Goal: Complete application form

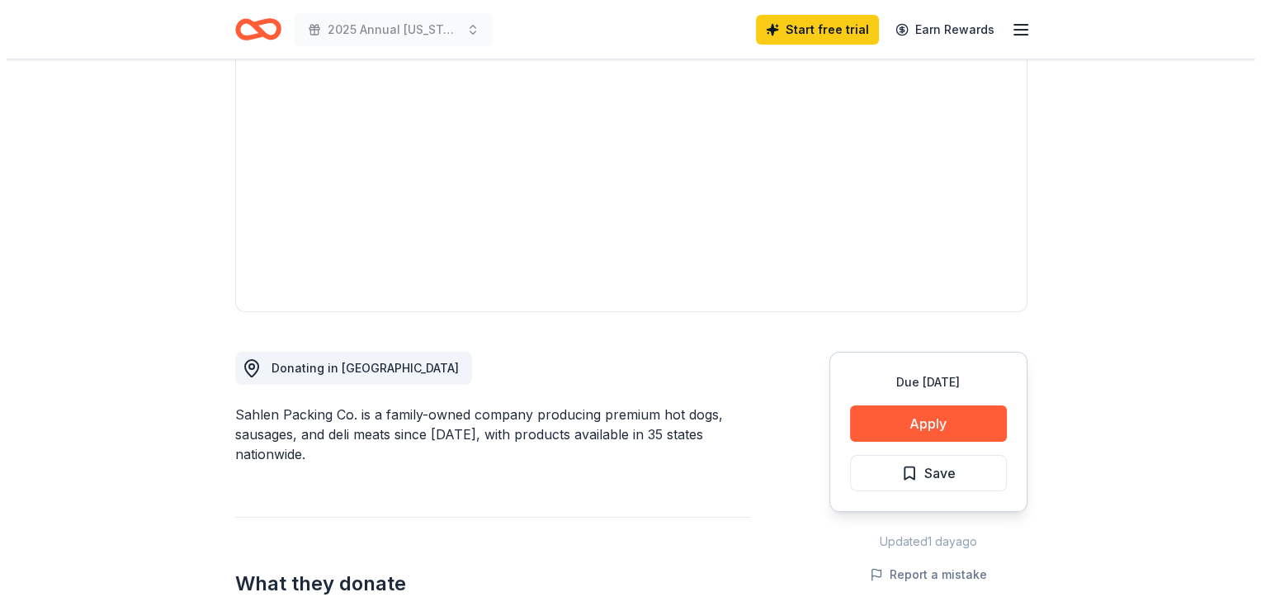
scroll to position [165, 0]
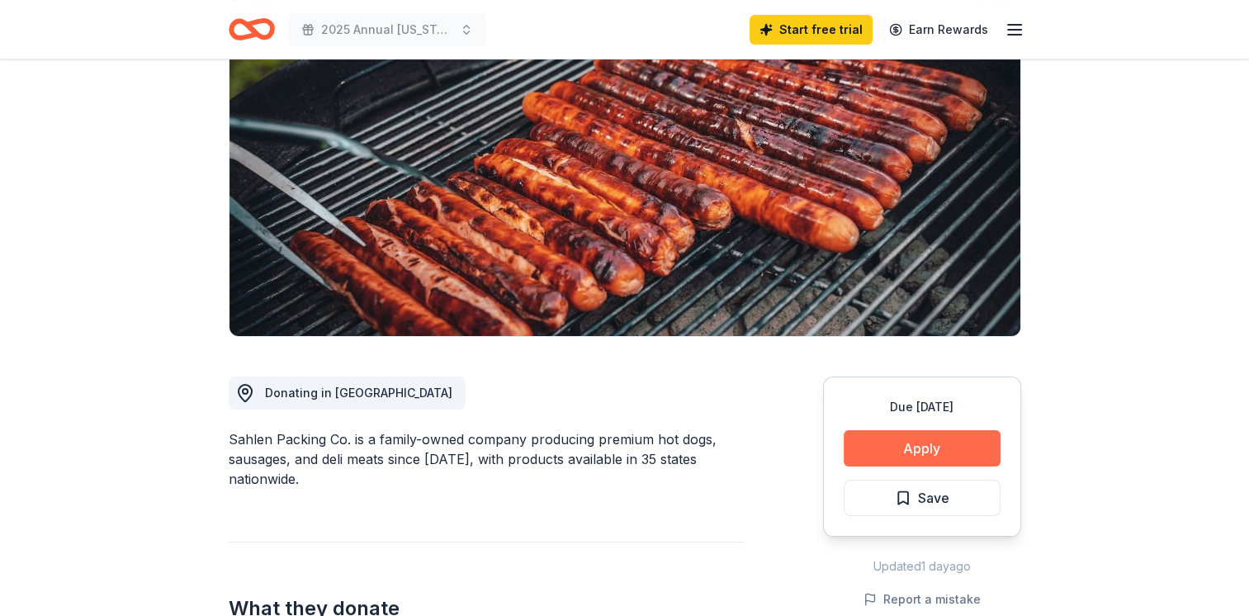
click at [898, 447] on button "Apply" at bounding box center [922, 448] width 157 height 36
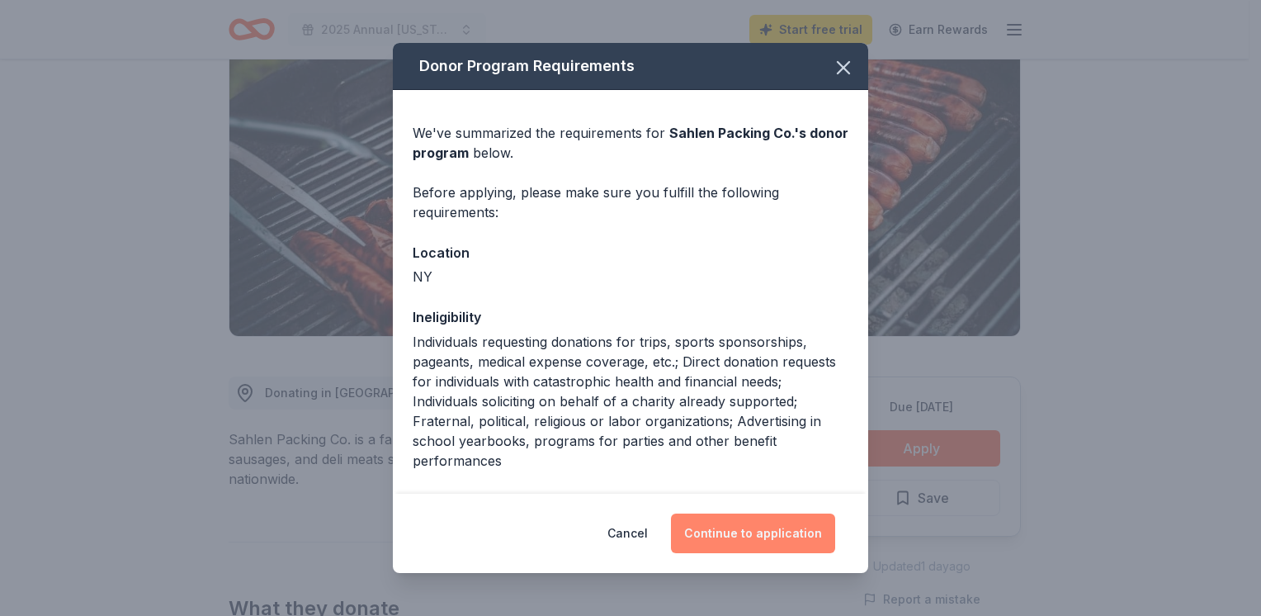
click at [753, 540] on button "Continue to application" at bounding box center [753, 533] width 164 height 40
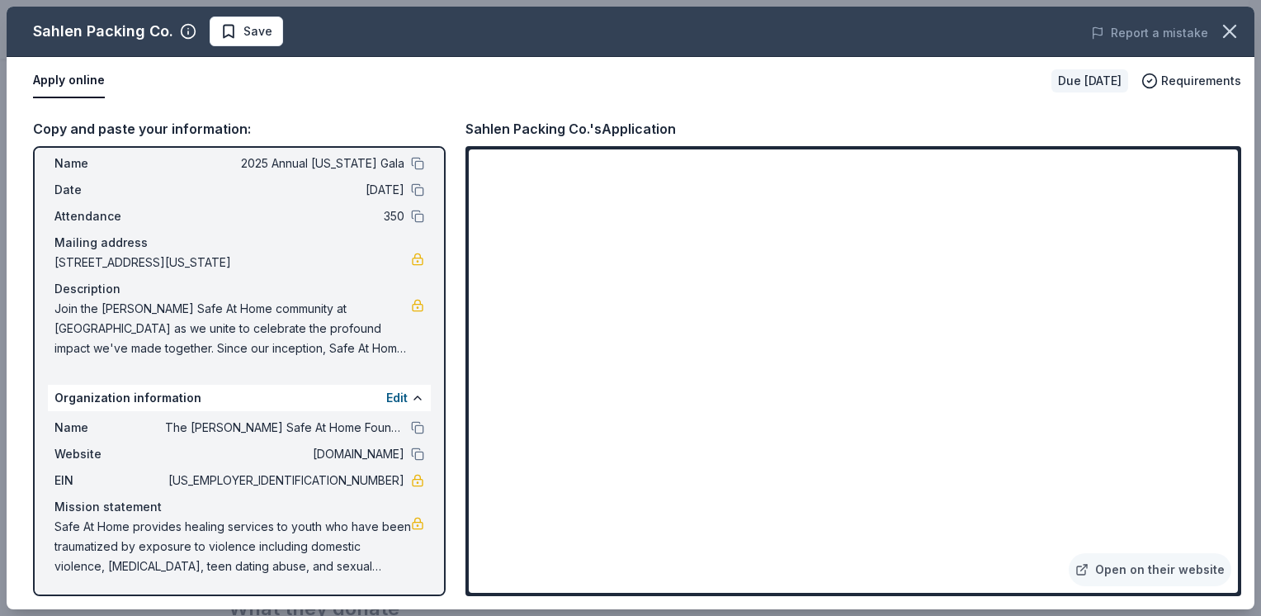
scroll to position [0, 0]
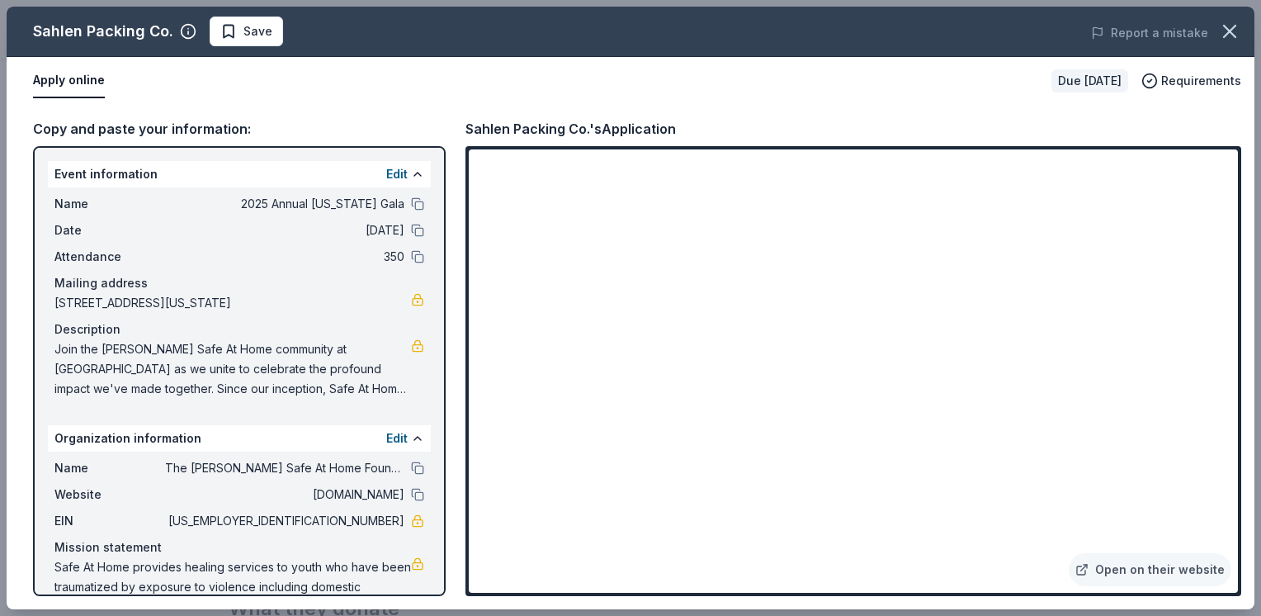
drag, startPoint x: 590, startPoint y: 134, endPoint x: 470, endPoint y: 126, distance: 120.7
click at [470, 126] on div "Sahlen Packing Co.'s Application" at bounding box center [571, 128] width 210 height 21
drag, startPoint x: 462, startPoint y: 130, endPoint x: 522, endPoint y: 134, distance: 59.5
click at [522, 134] on div "Copy and paste your information: Event information Edit Name 2025 Annual New Yo…" at bounding box center [631, 357] width 1248 height 504
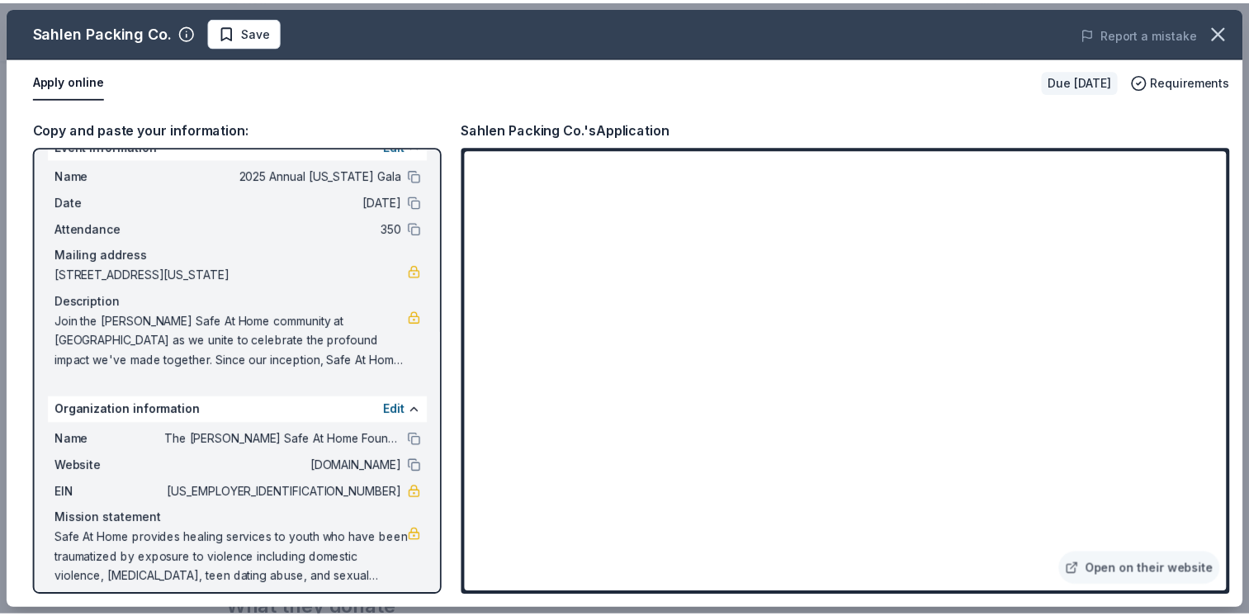
scroll to position [40, 0]
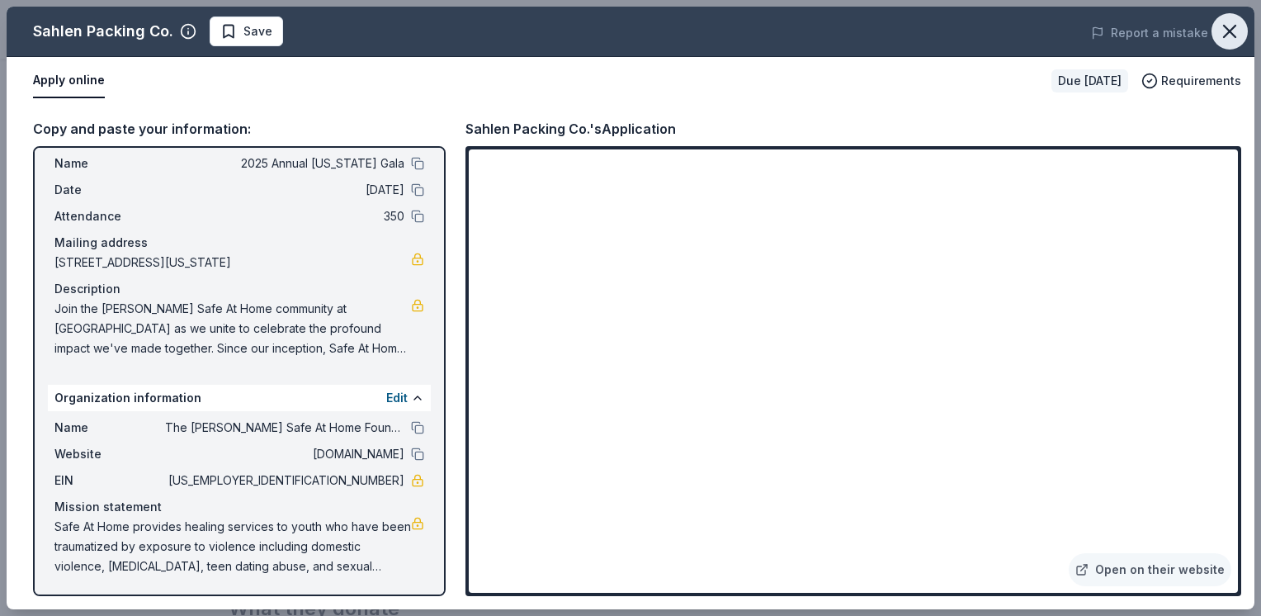
click at [1239, 27] on icon "button" at bounding box center [1229, 31] width 23 height 23
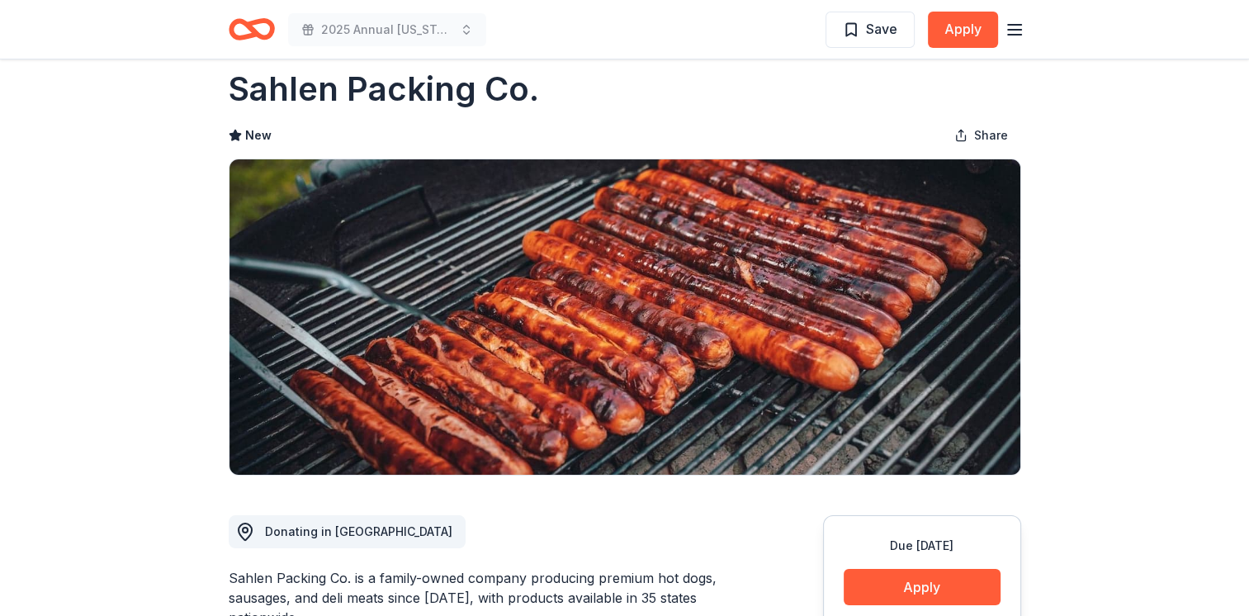
scroll to position [0, 0]
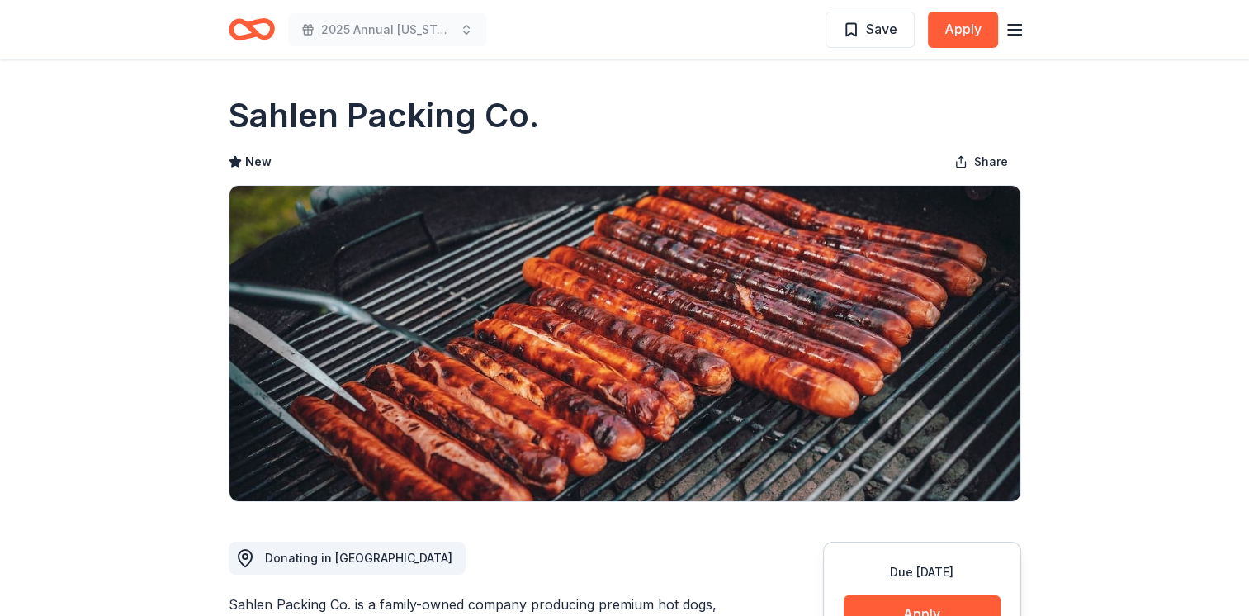
click at [1019, 23] on icon "button" at bounding box center [1015, 30] width 20 height 20
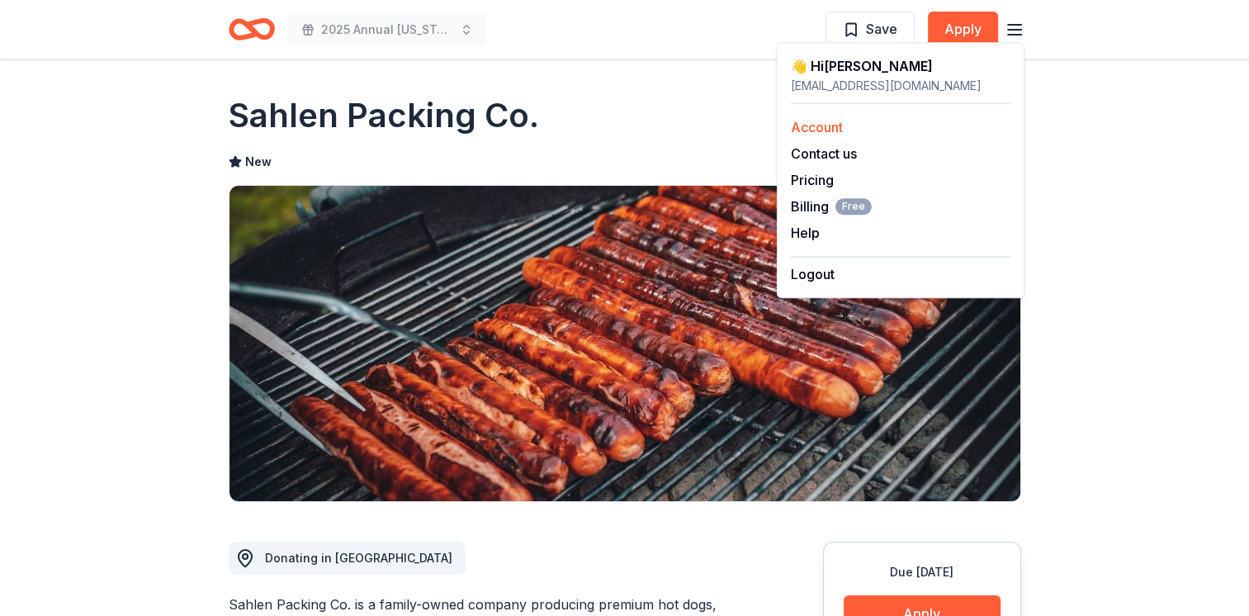
click at [822, 135] on div "Account" at bounding box center [901, 127] width 220 height 20
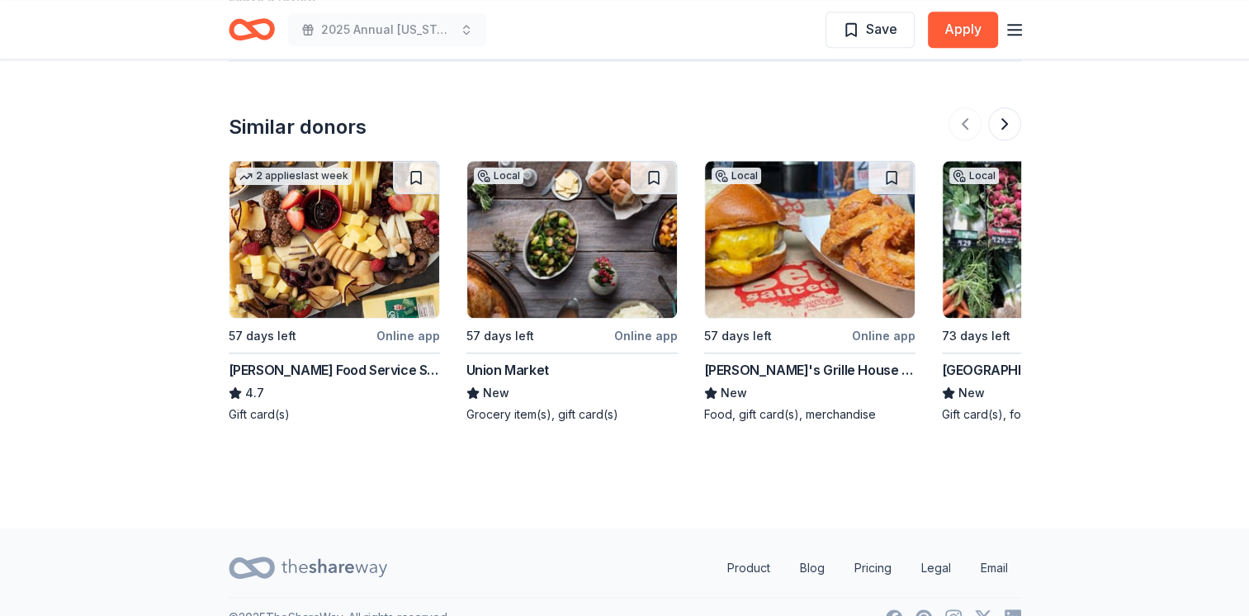
scroll to position [1746, 0]
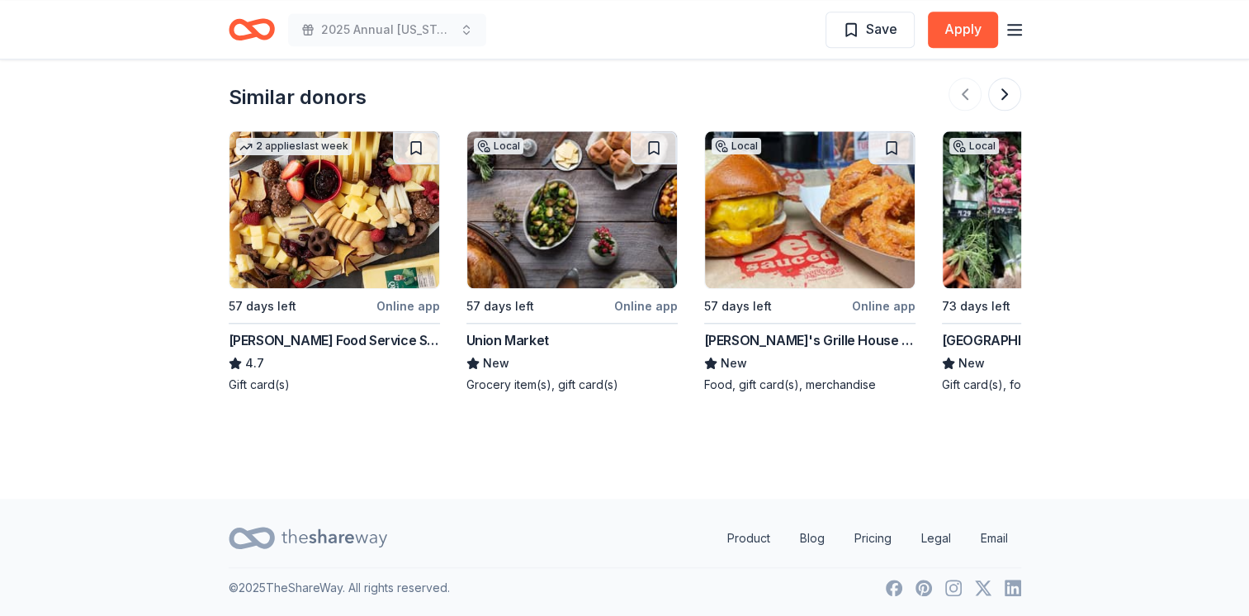
click at [972, 147] on div "Local" at bounding box center [974, 146] width 50 height 17
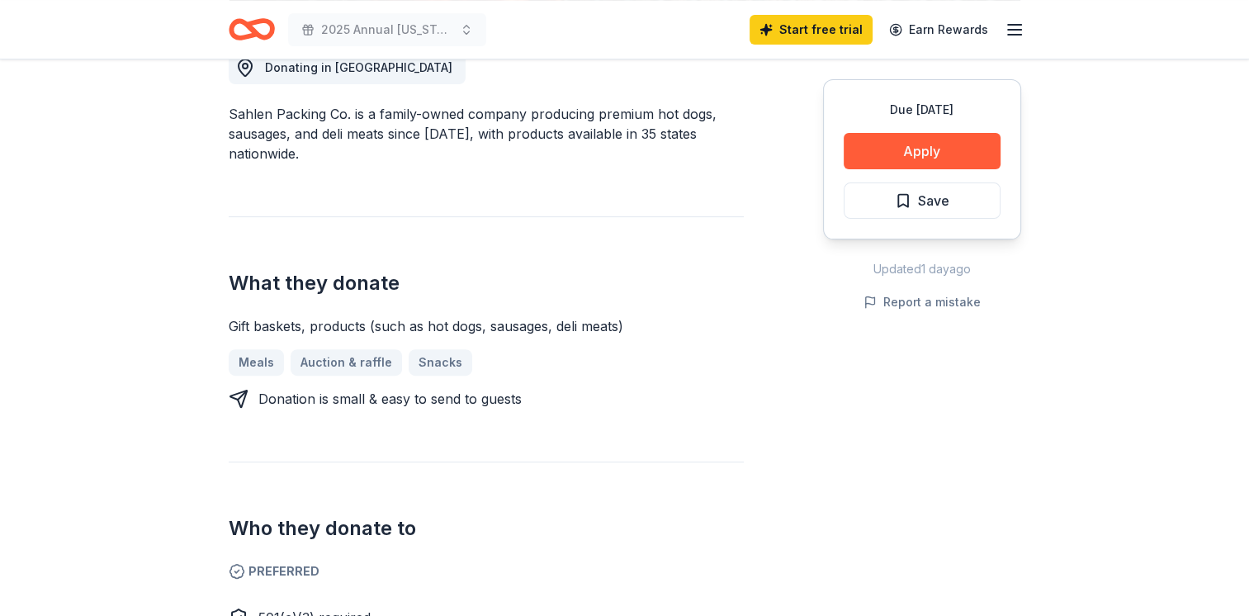
scroll to position [95, 0]
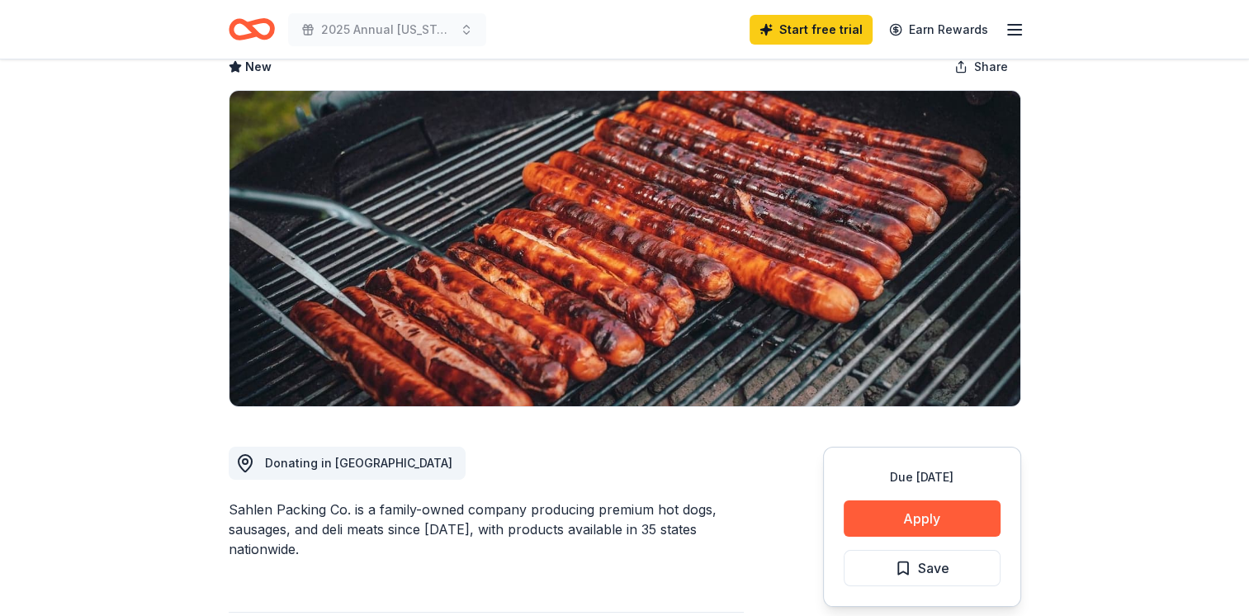
click at [1012, 32] on icon "button" at bounding box center [1015, 30] width 20 height 20
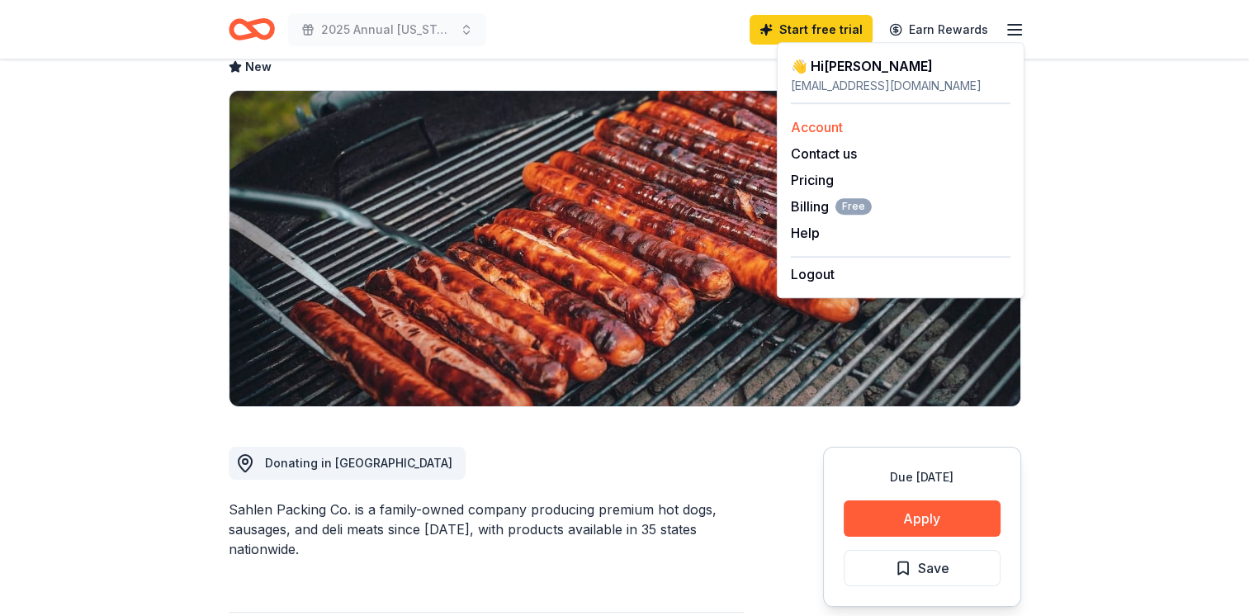
click at [839, 131] on link "Account" at bounding box center [817, 127] width 52 height 17
click at [819, 130] on link "Account" at bounding box center [817, 127] width 52 height 17
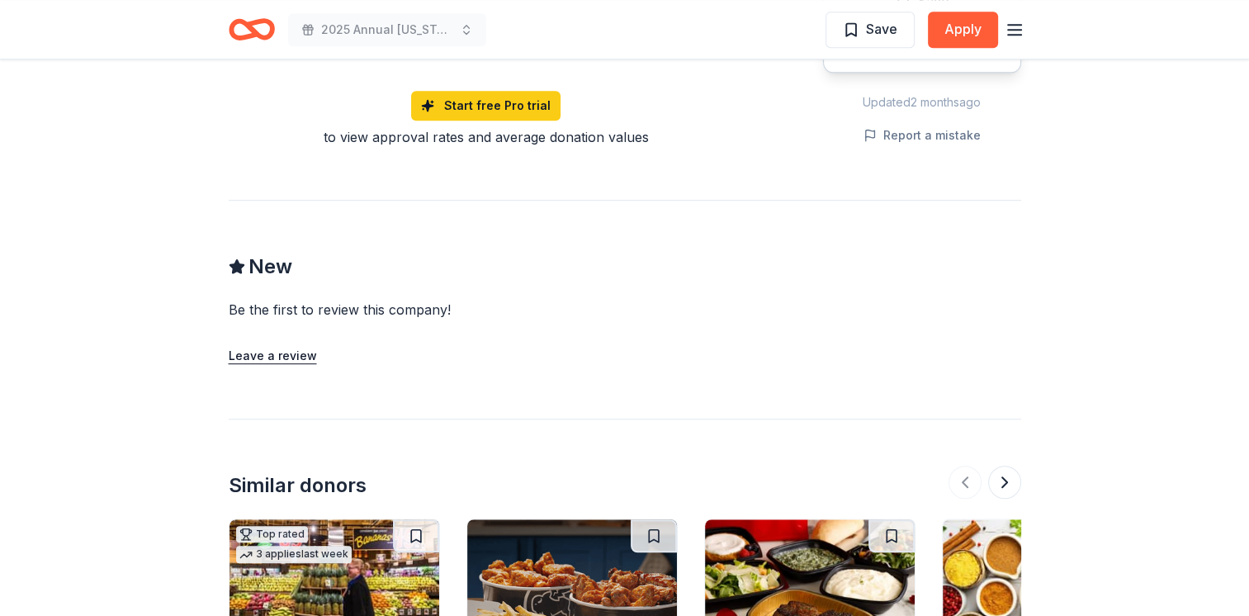
scroll to position [1321, 0]
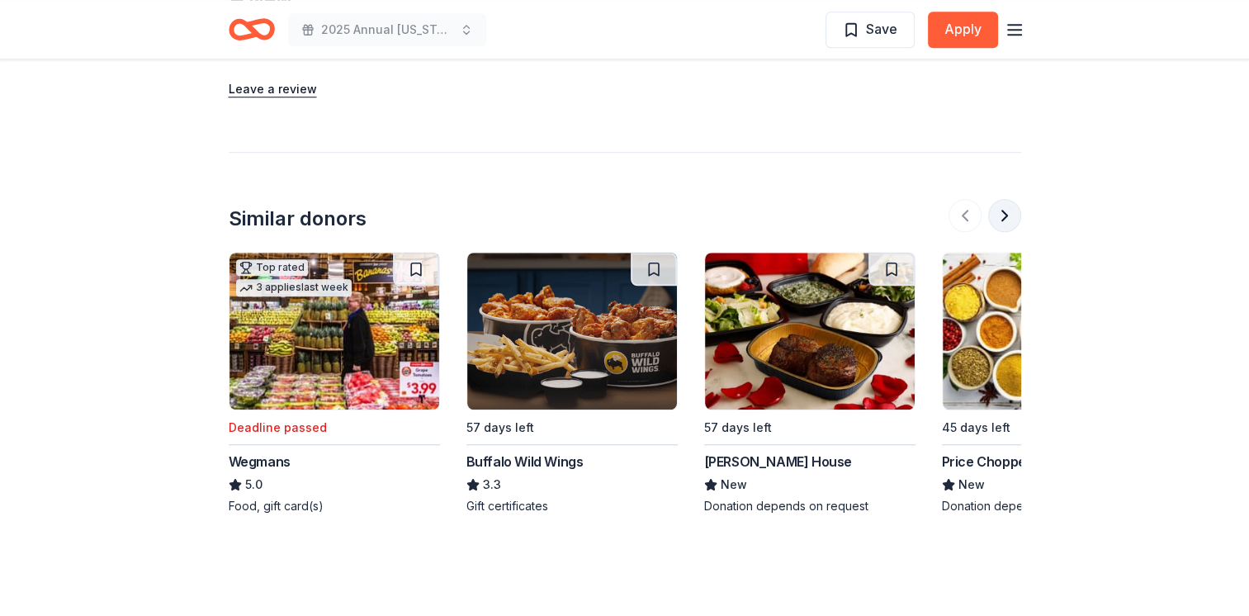
click at [997, 210] on button at bounding box center [1004, 215] width 33 height 33
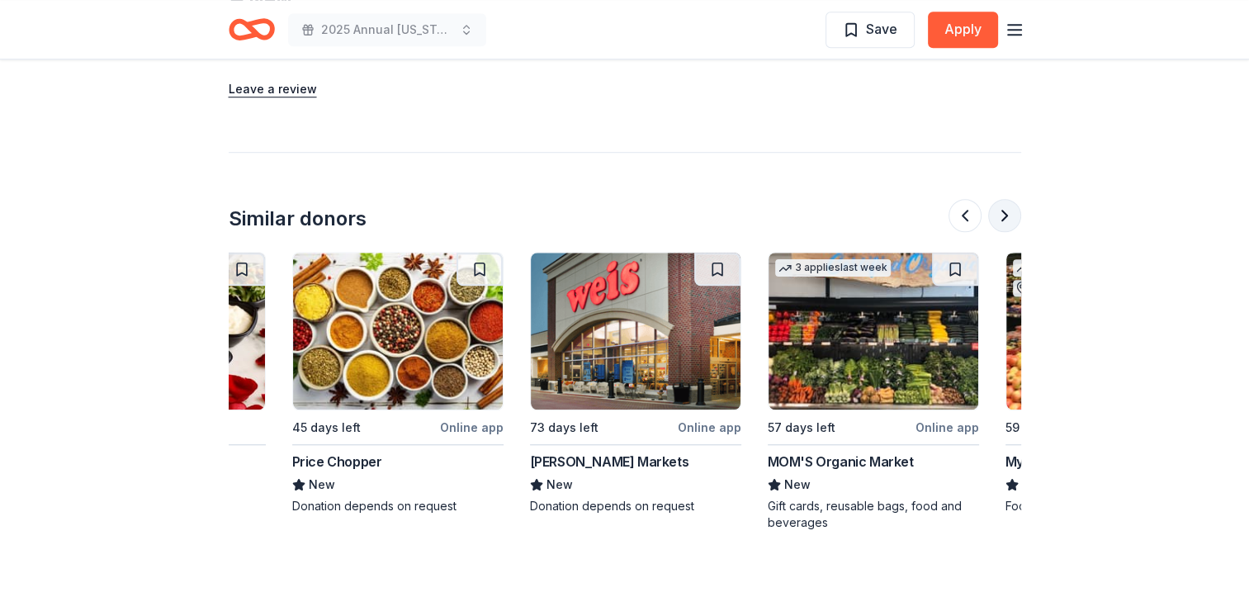
scroll to position [0, 713]
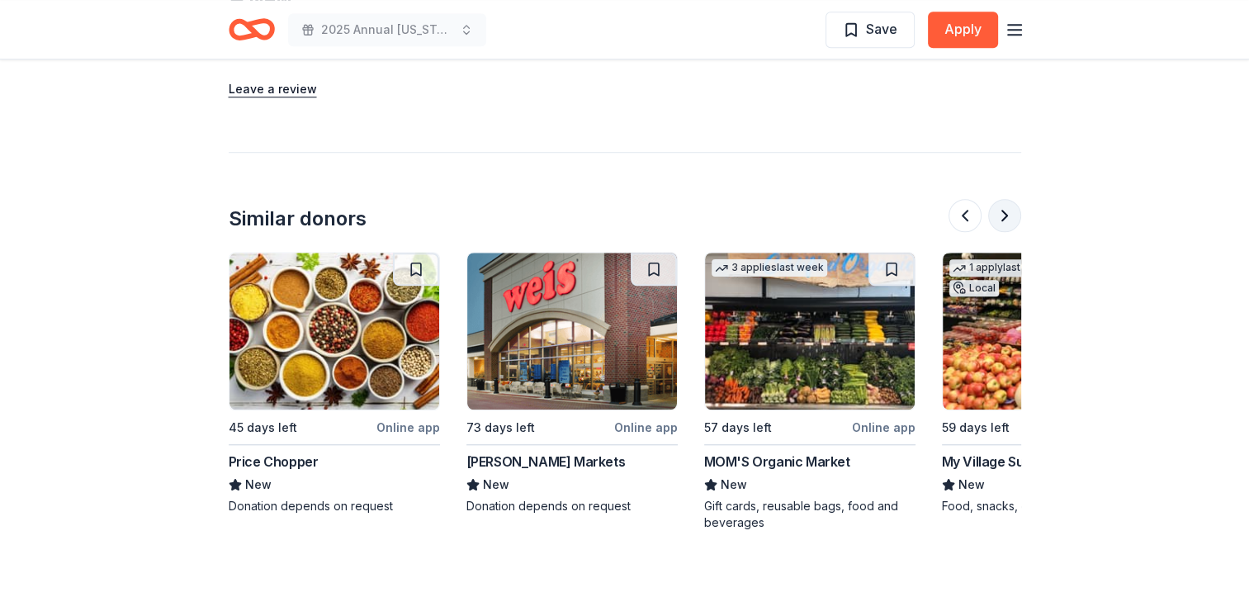
click at [1007, 210] on button at bounding box center [1004, 215] width 33 height 33
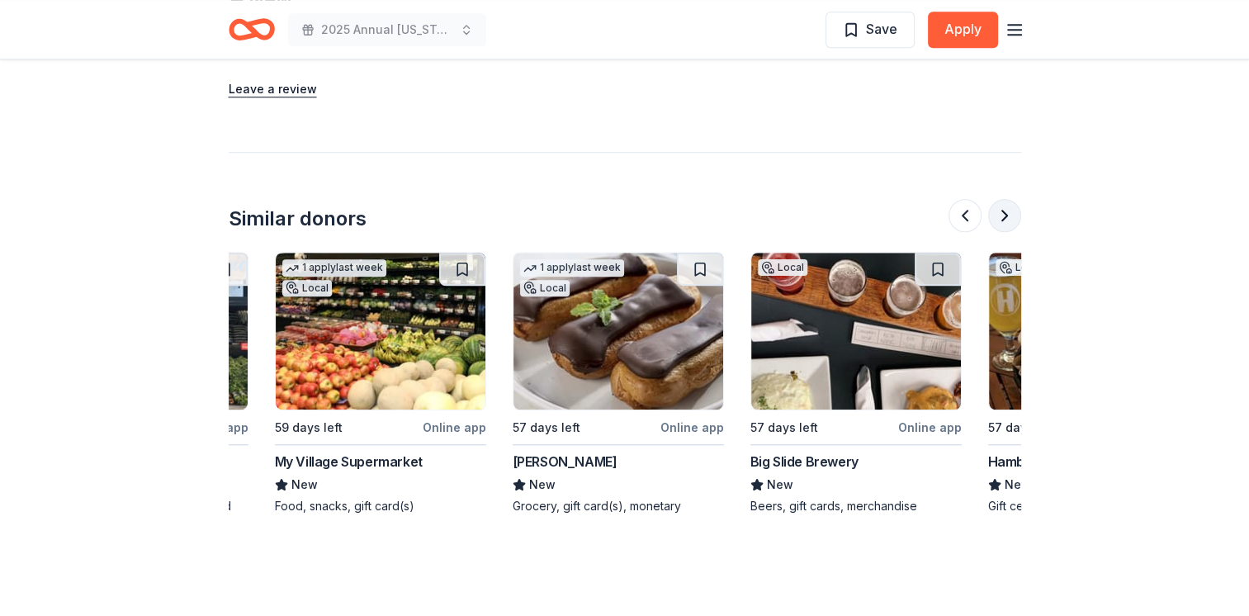
scroll to position [0, 1426]
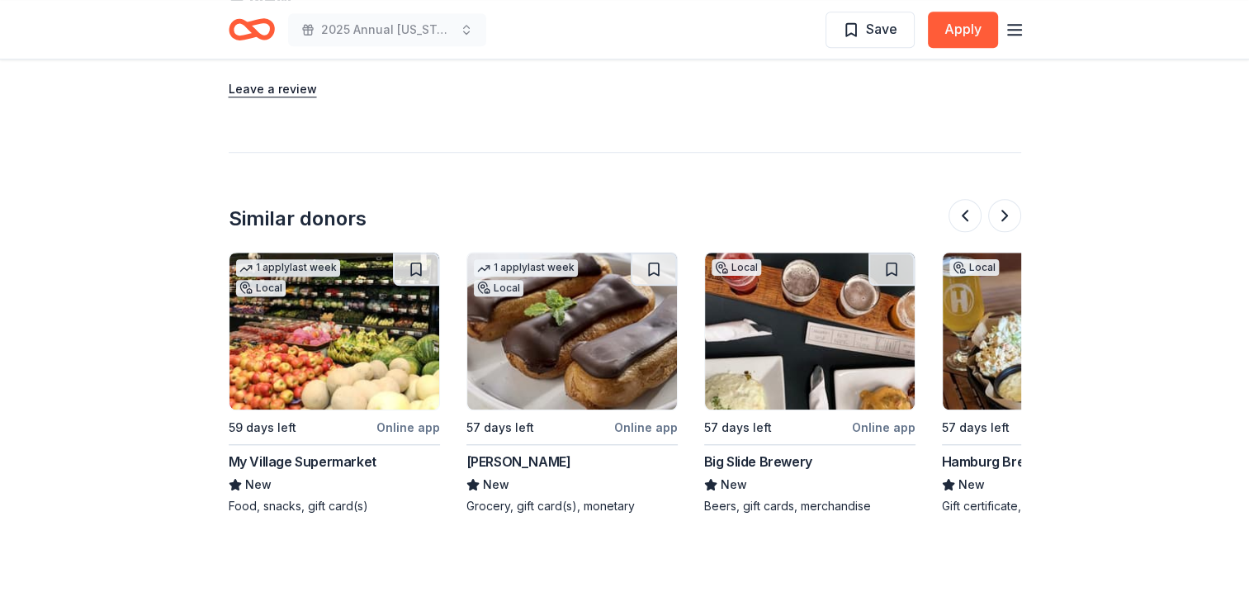
click at [824, 362] on img at bounding box center [810, 331] width 210 height 157
click at [1005, 216] on button at bounding box center [1004, 215] width 33 height 33
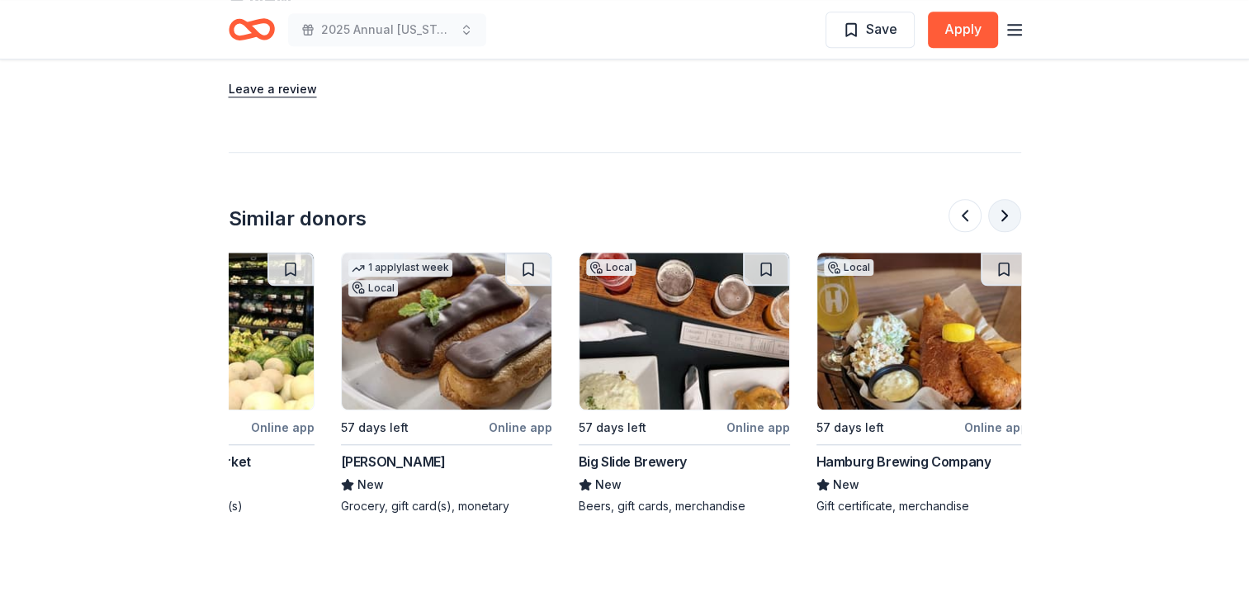
scroll to position [0, 1558]
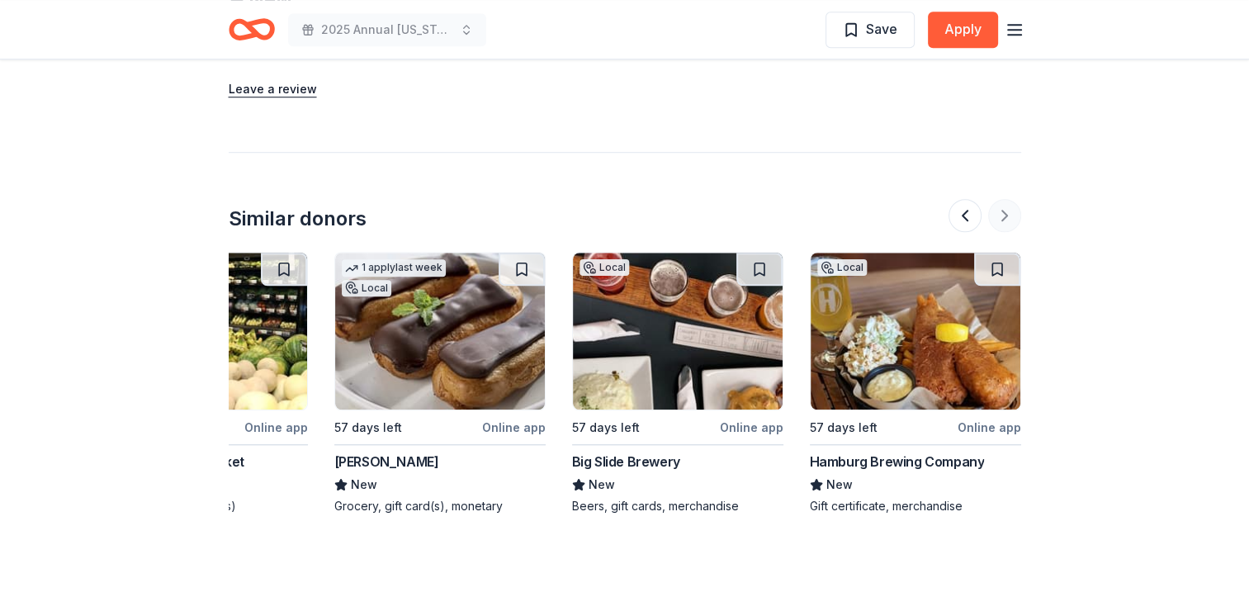
click at [1005, 216] on div at bounding box center [984, 215] width 73 height 33
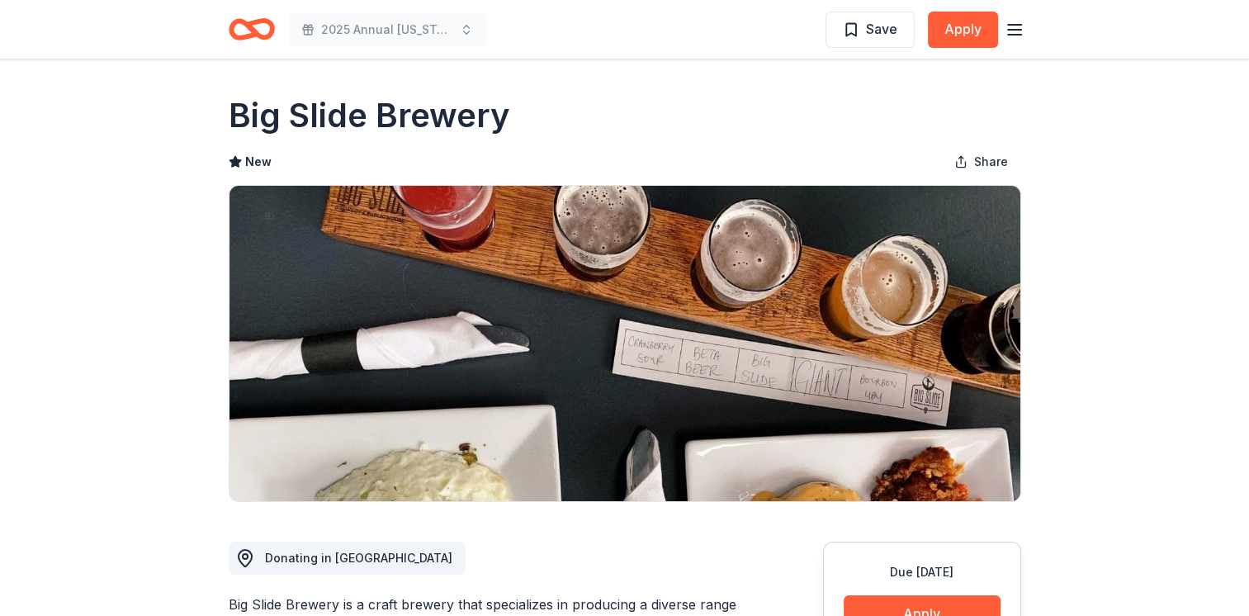
drag, startPoint x: 556, startPoint y: 109, endPoint x: 261, endPoint y: 116, distance: 294.8
click at [261, 116] on div "Big Slide Brewery" at bounding box center [625, 115] width 792 height 46
drag, startPoint x: 216, startPoint y: 122, endPoint x: 538, endPoint y: 114, distance: 322.0
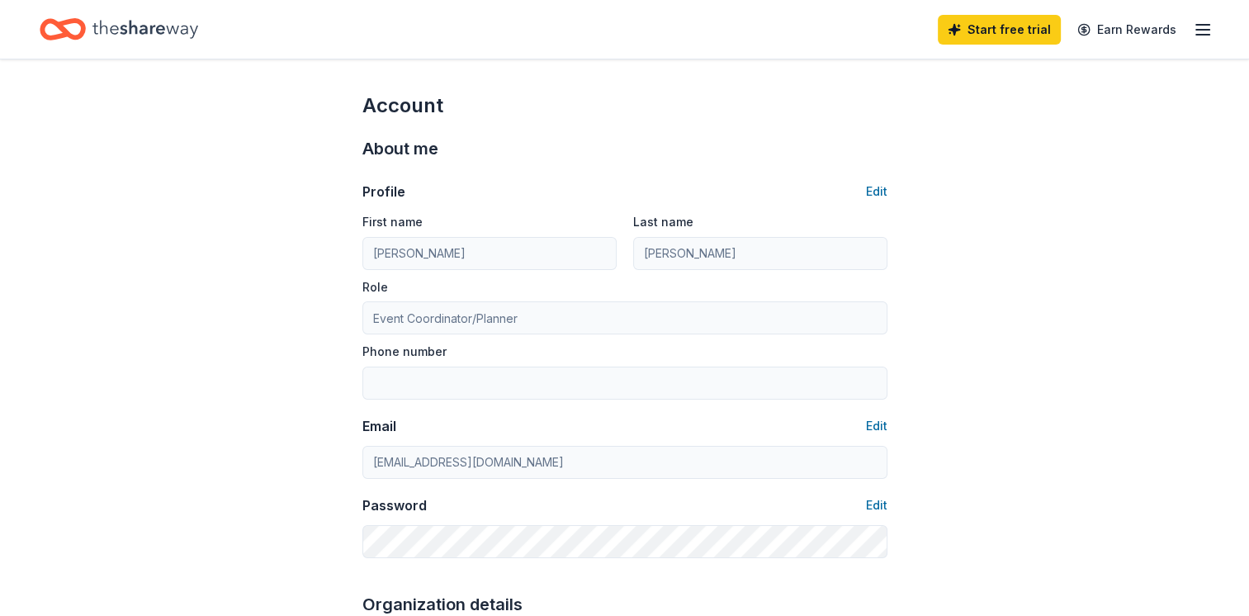
click at [1204, 37] on icon "button" at bounding box center [1203, 30] width 20 height 20
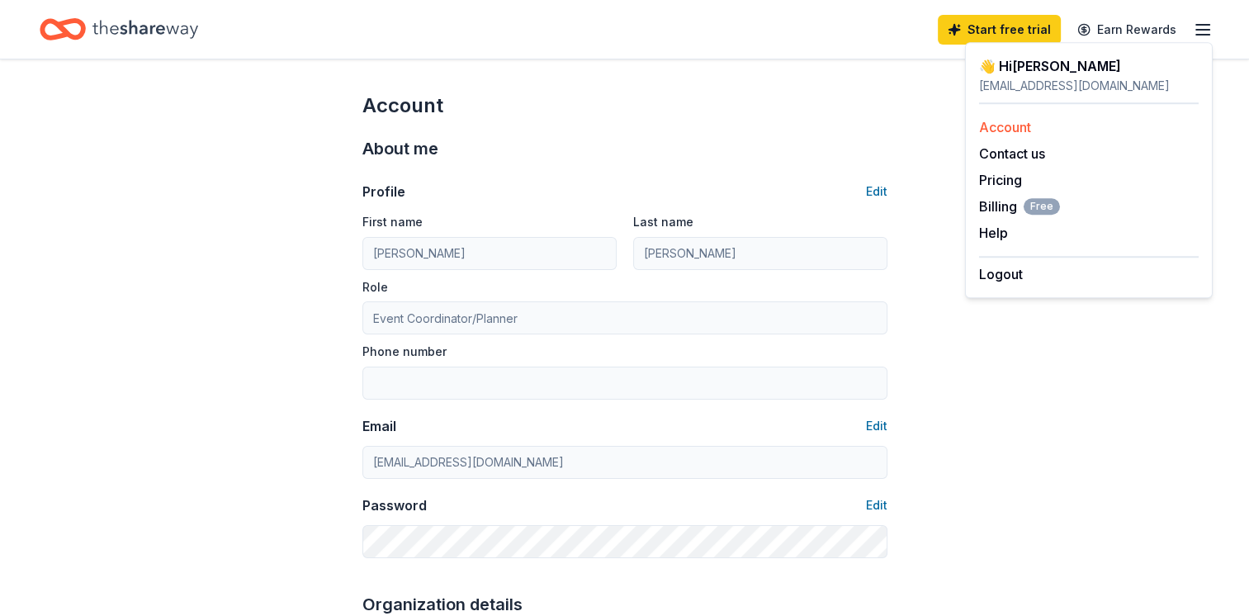
click at [1011, 125] on link "Account" at bounding box center [1005, 127] width 52 height 17
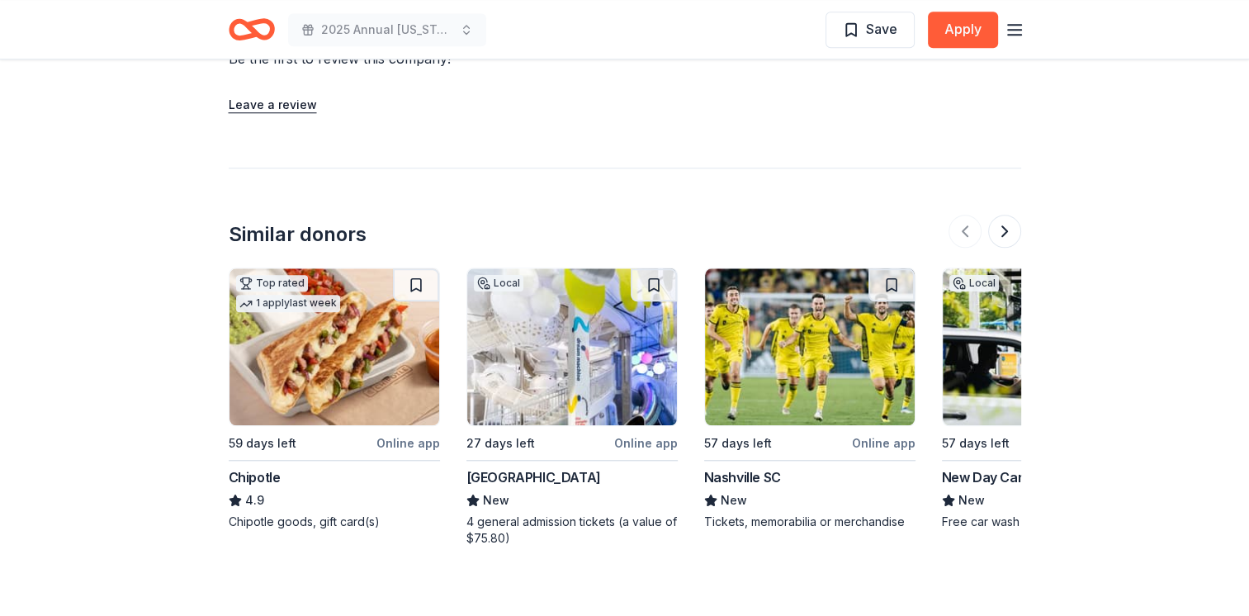
scroll to position [1637, 0]
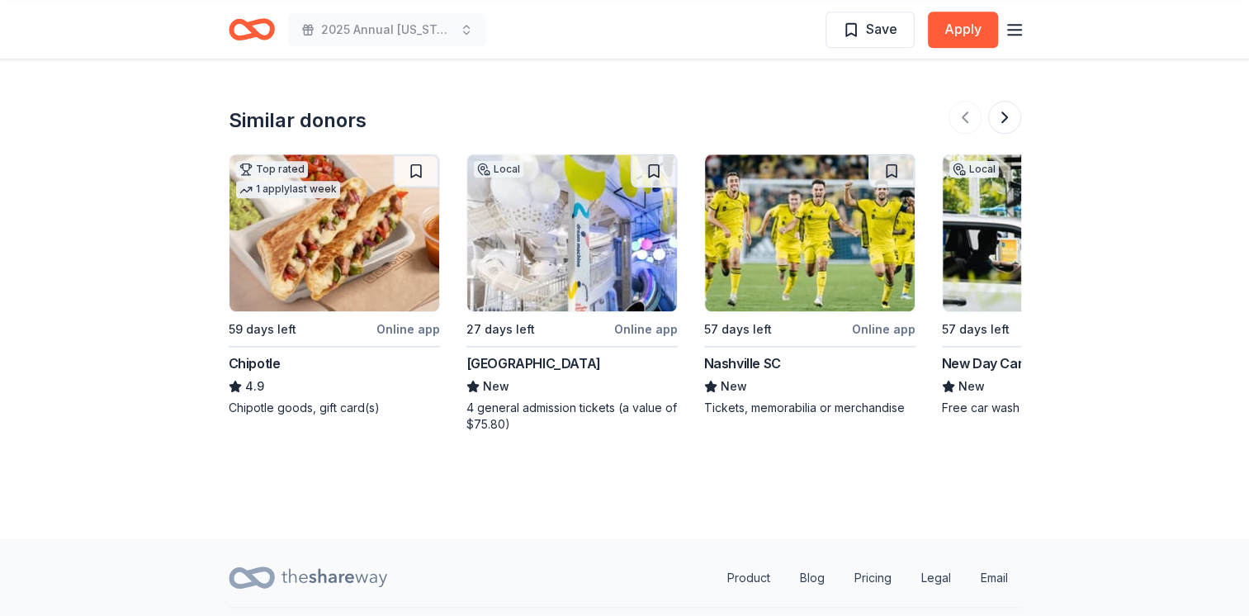
click at [755, 353] on div "Nashville SC" at bounding box center [742, 363] width 77 height 20
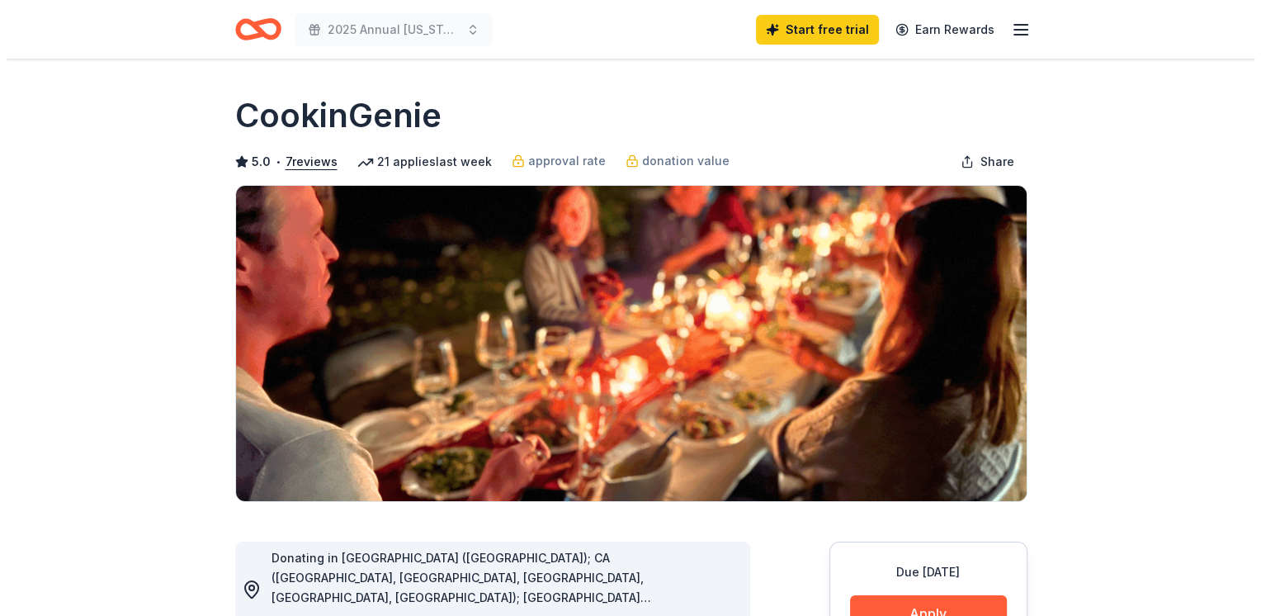
scroll to position [330, 0]
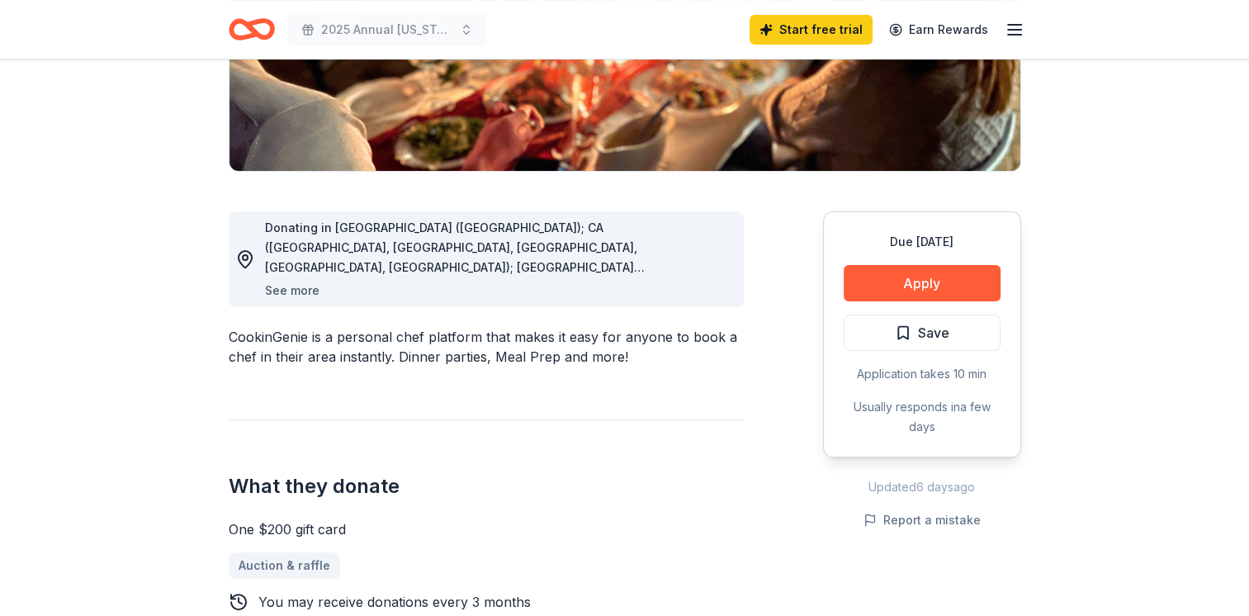
click at [306, 296] on button "See more" at bounding box center [292, 291] width 54 height 20
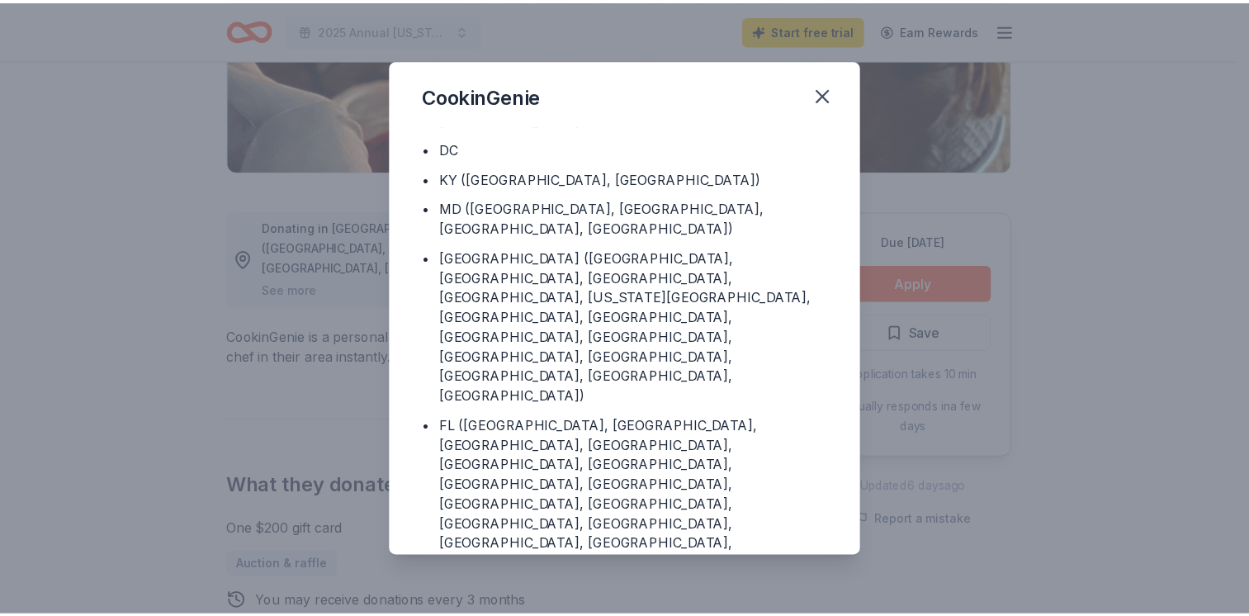
scroll to position [182, 0]
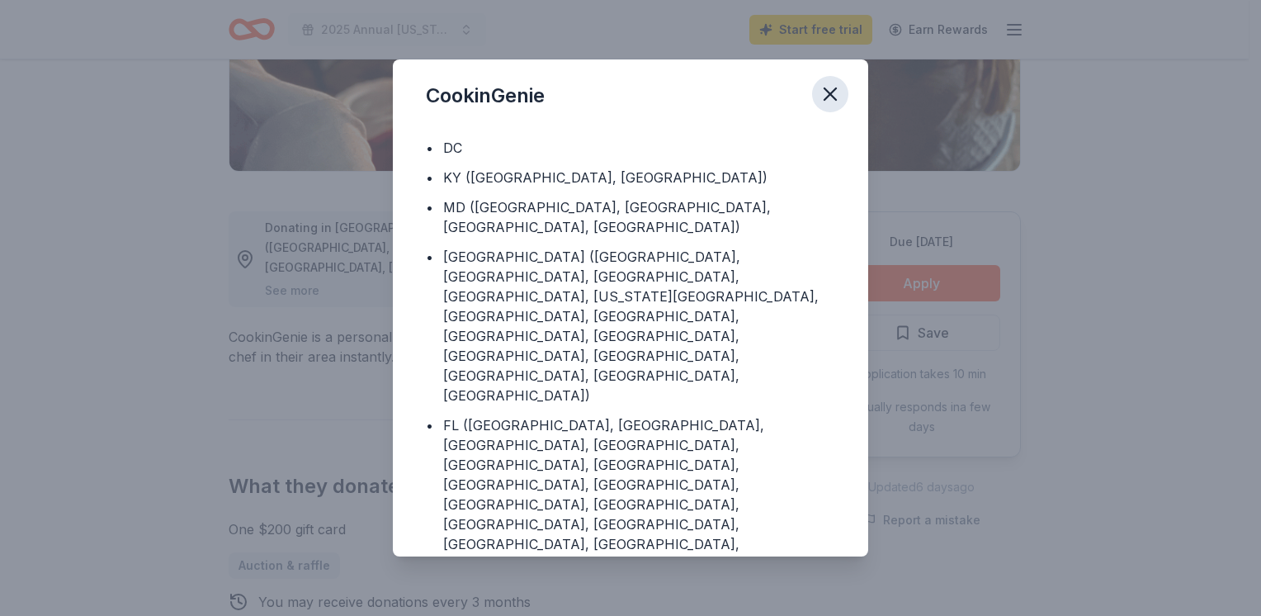
click at [832, 94] on icon "button" at bounding box center [830, 94] width 23 height 23
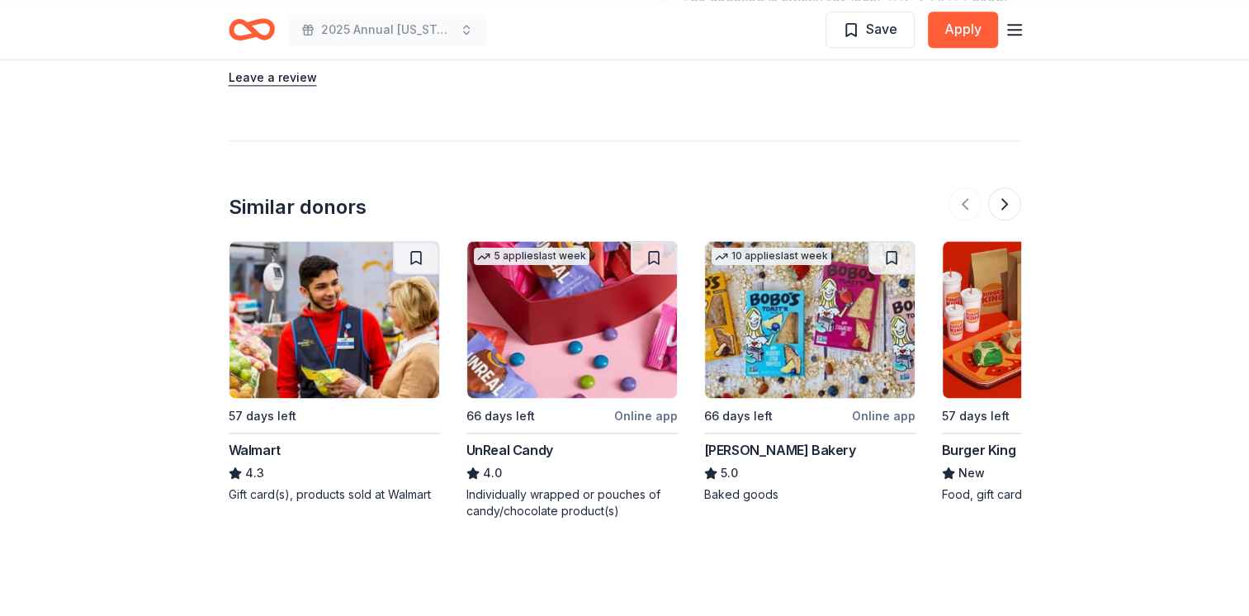
scroll to position [2239, 0]
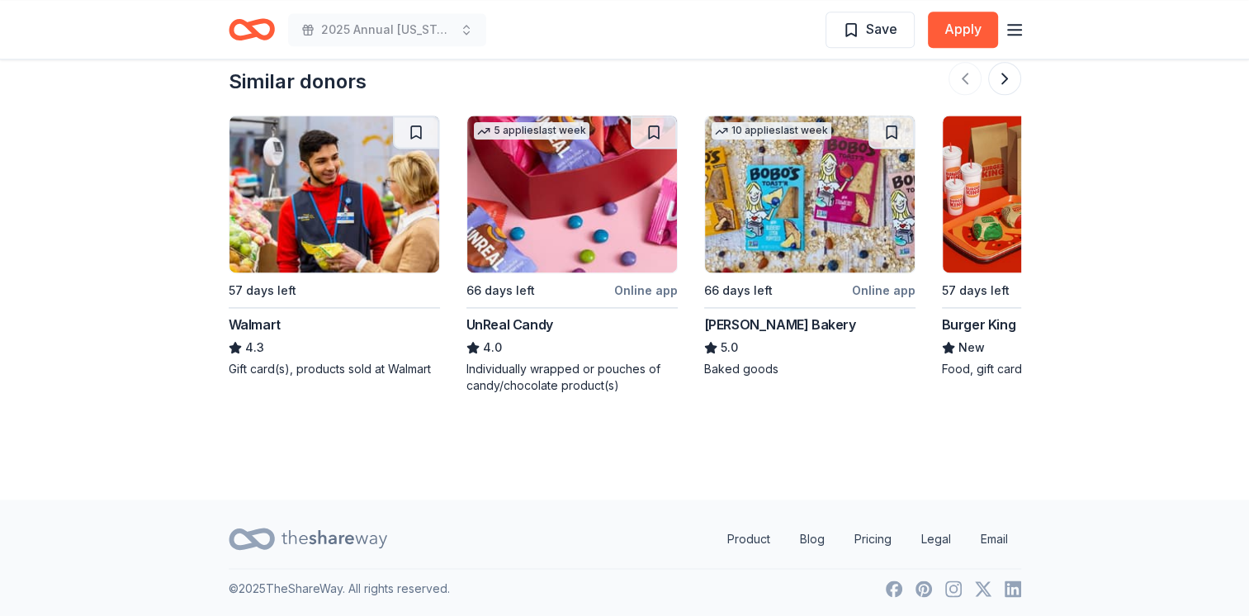
click at [799, 230] on img at bounding box center [810, 194] width 210 height 157
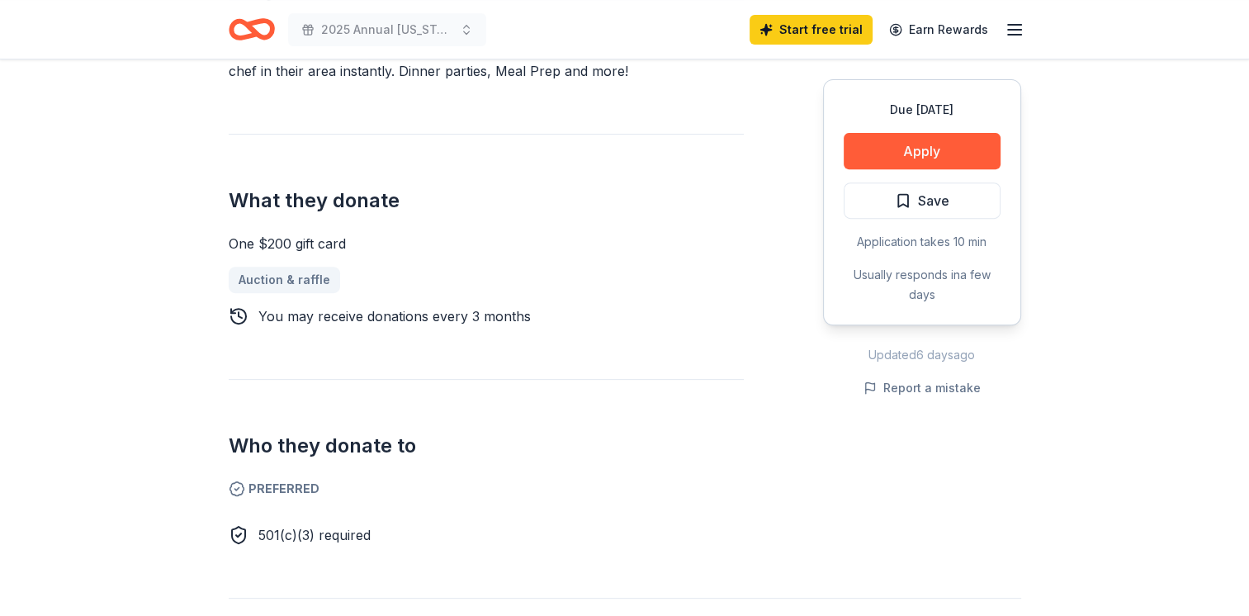
scroll to position [588, 0]
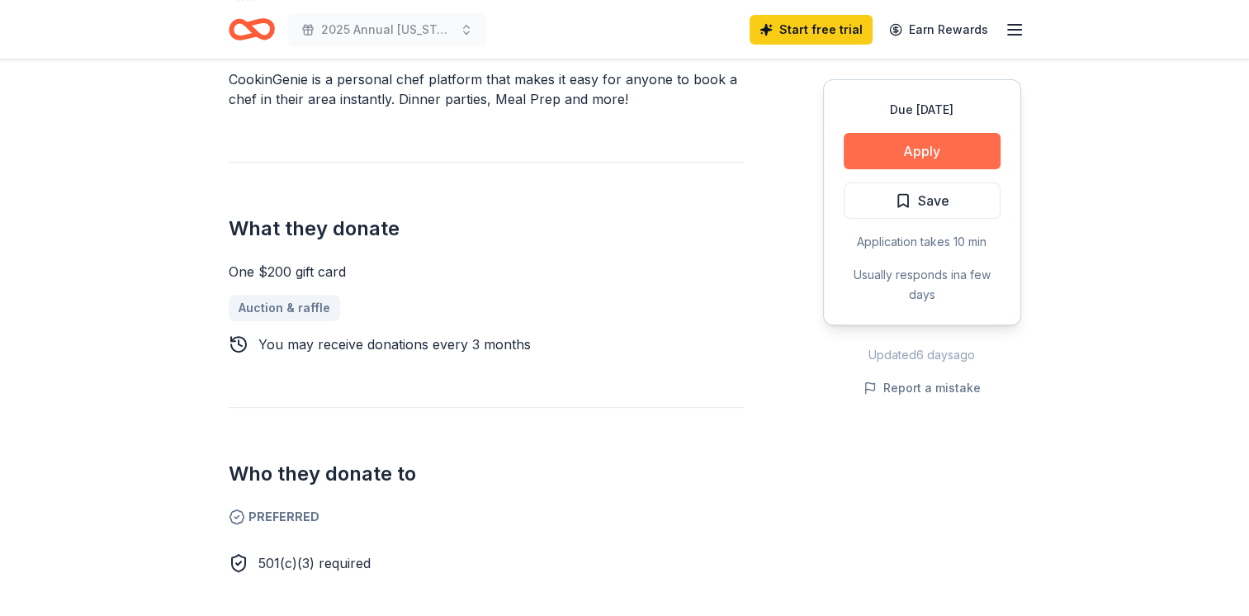
click at [911, 154] on button "Apply" at bounding box center [922, 151] width 157 height 36
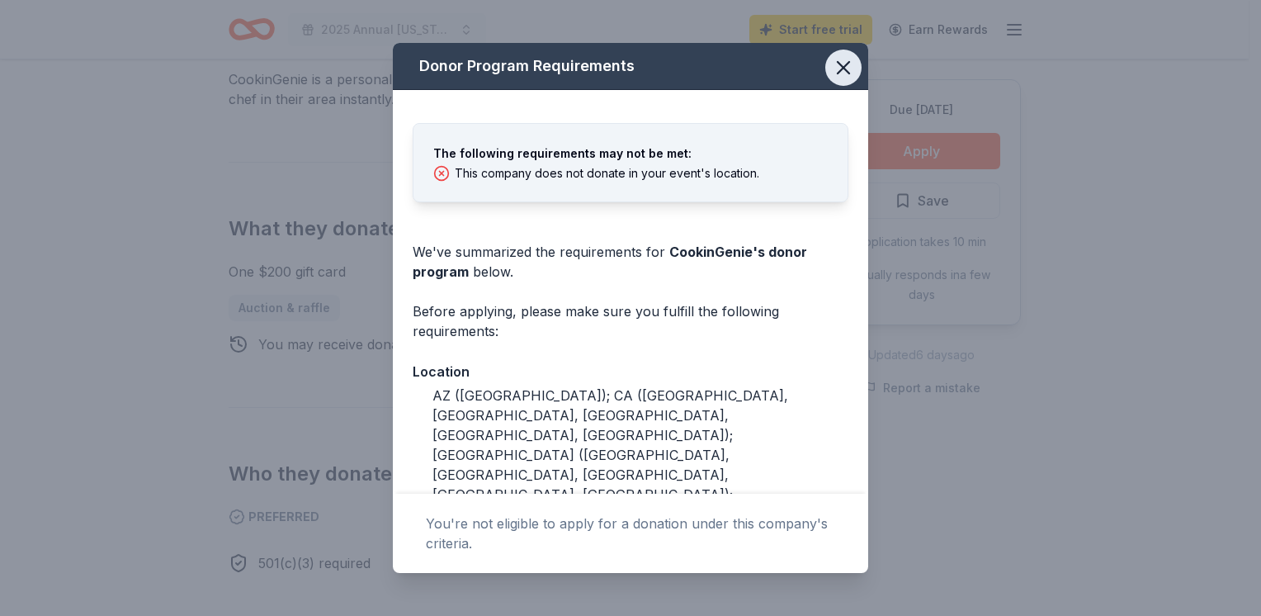
click at [832, 68] on icon "button" at bounding box center [843, 67] width 23 height 23
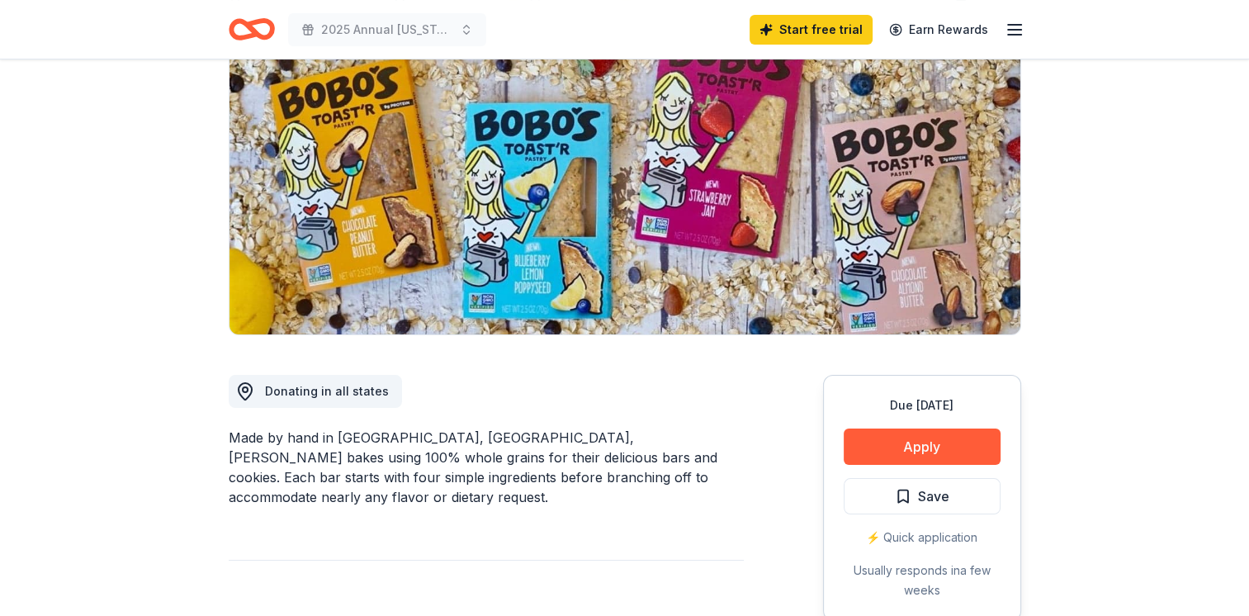
scroll to position [165, 0]
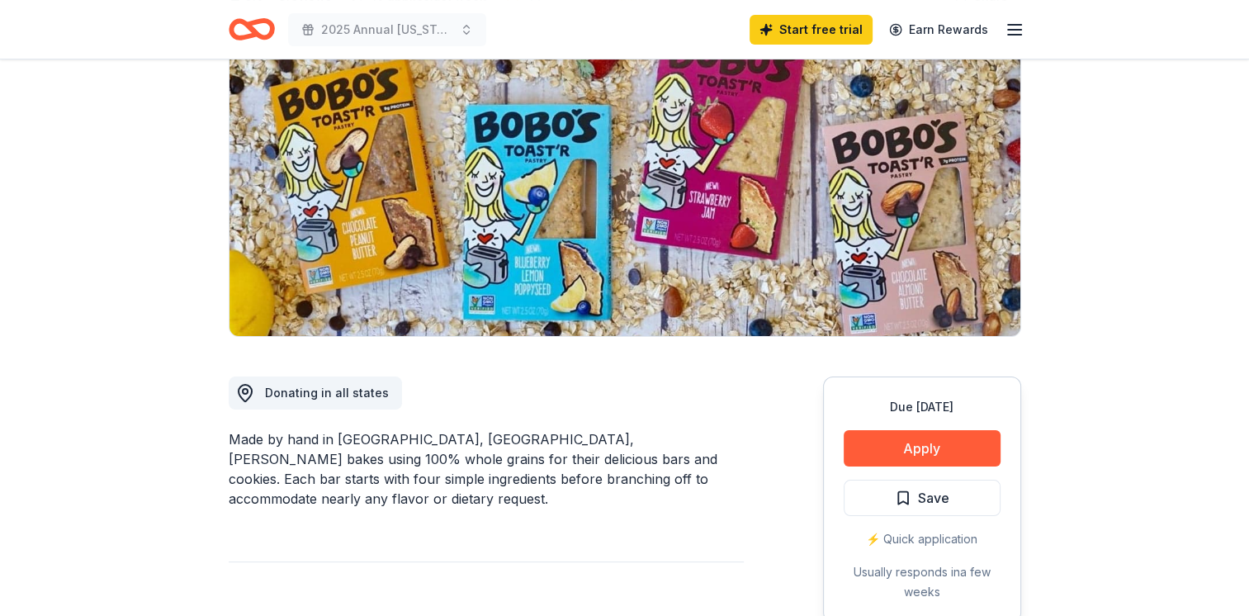
click at [934, 543] on div "⚡️ Quick application" at bounding box center [922, 539] width 157 height 20
click at [934, 446] on button "Apply" at bounding box center [922, 448] width 157 height 36
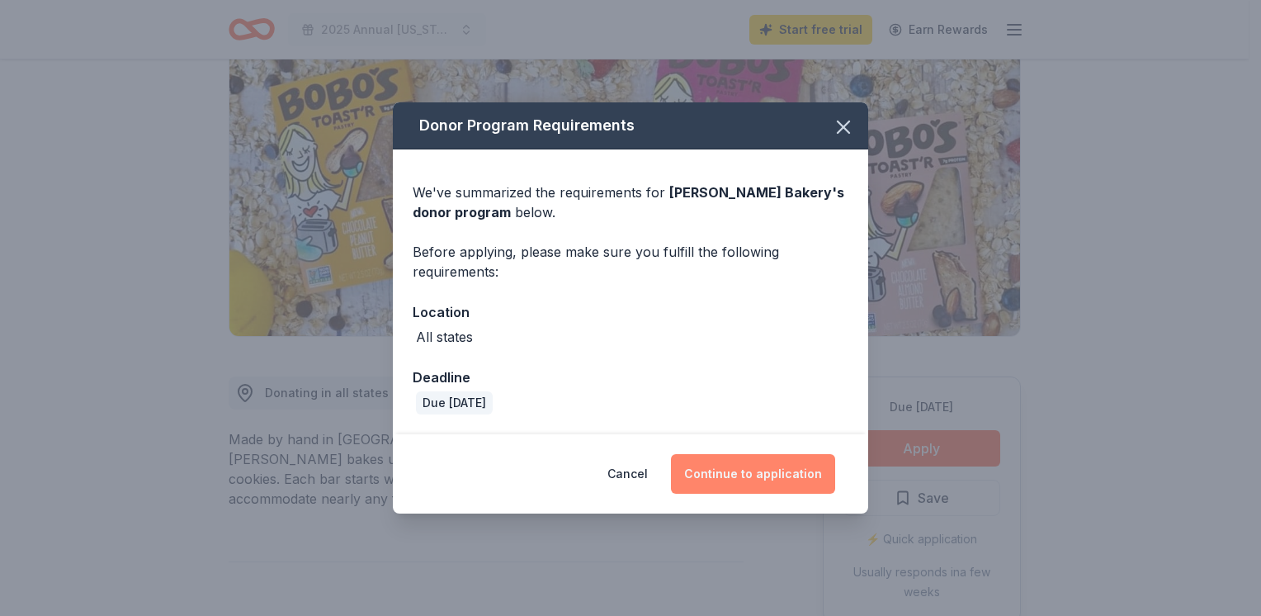
click at [743, 475] on button "Continue to application" at bounding box center [753, 474] width 164 height 40
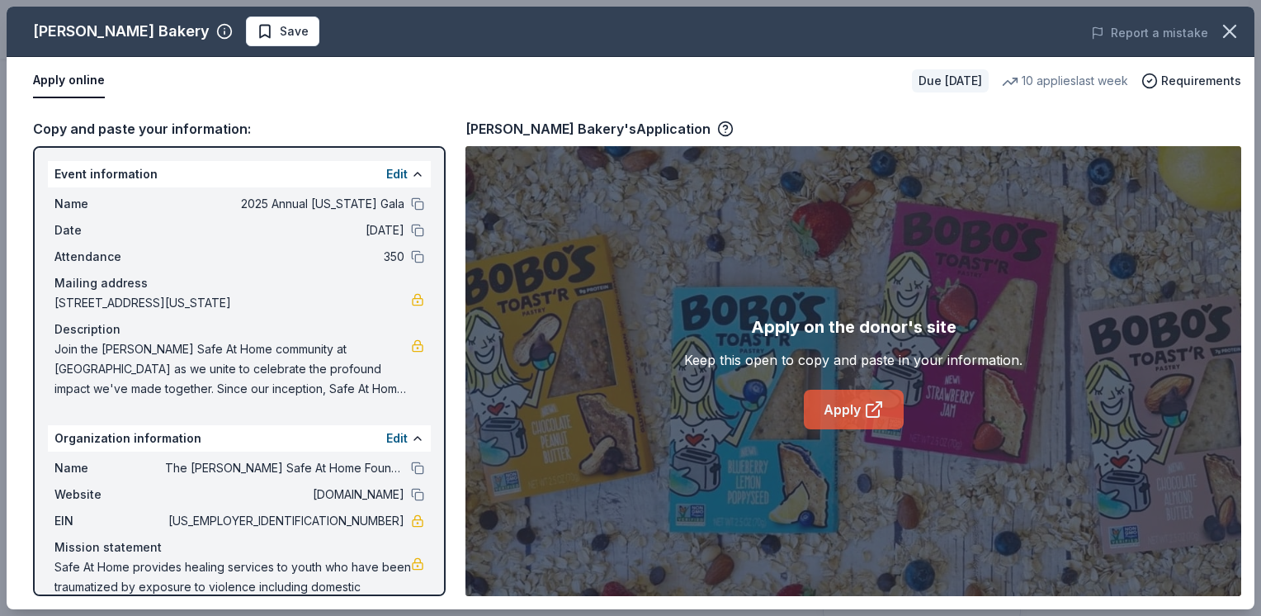
click at [852, 404] on link "Apply" at bounding box center [854, 410] width 100 height 40
click at [1232, 31] on icon "button" at bounding box center [1230, 32] width 12 height 12
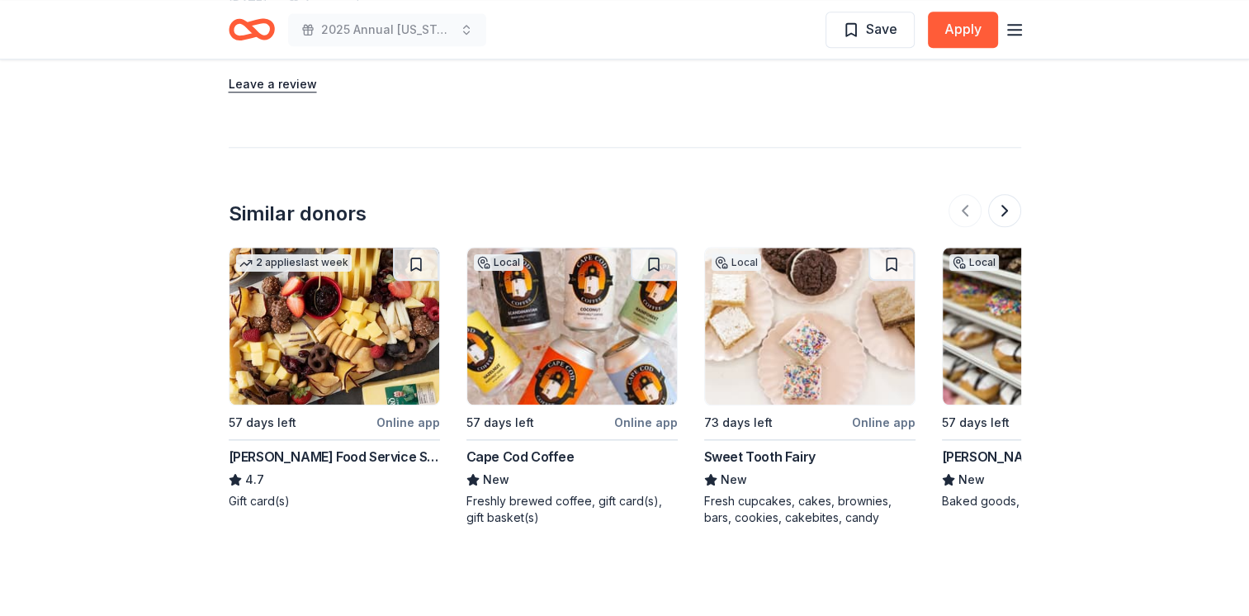
scroll to position [1905, 0]
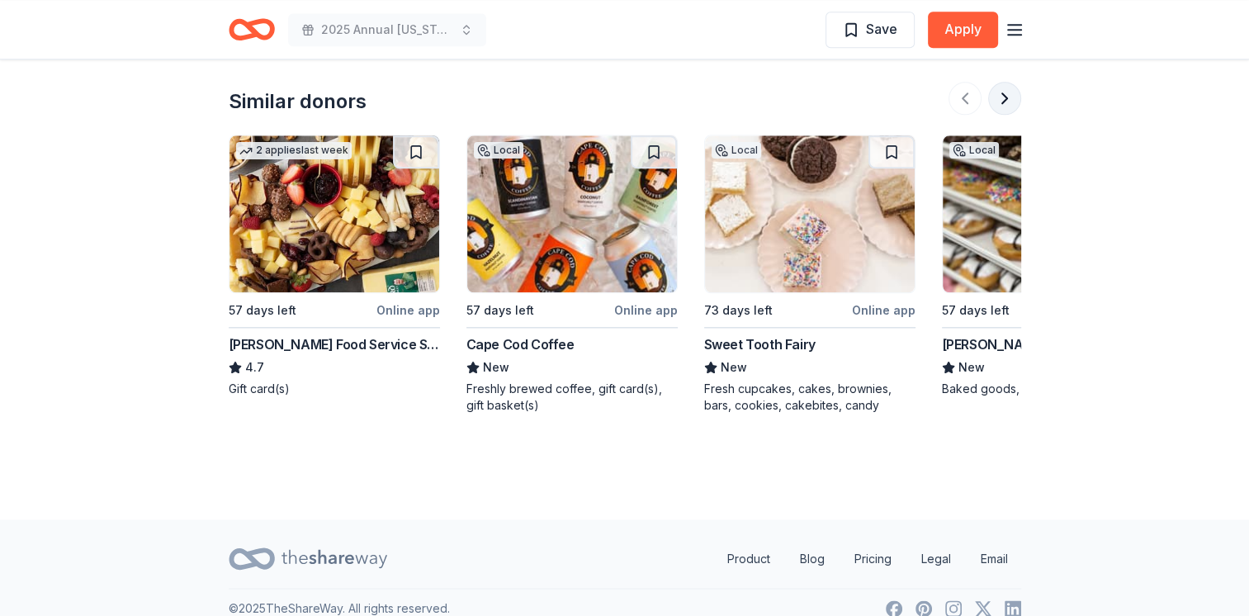
click at [1008, 82] on button at bounding box center [1004, 98] width 33 height 33
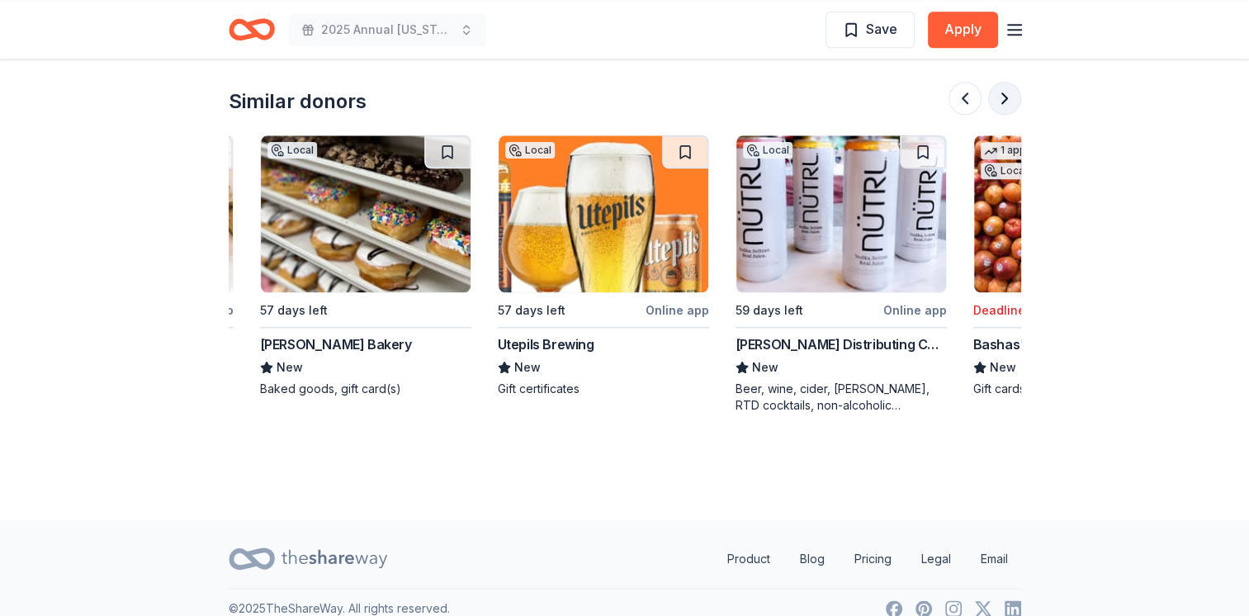
scroll to position [0, 713]
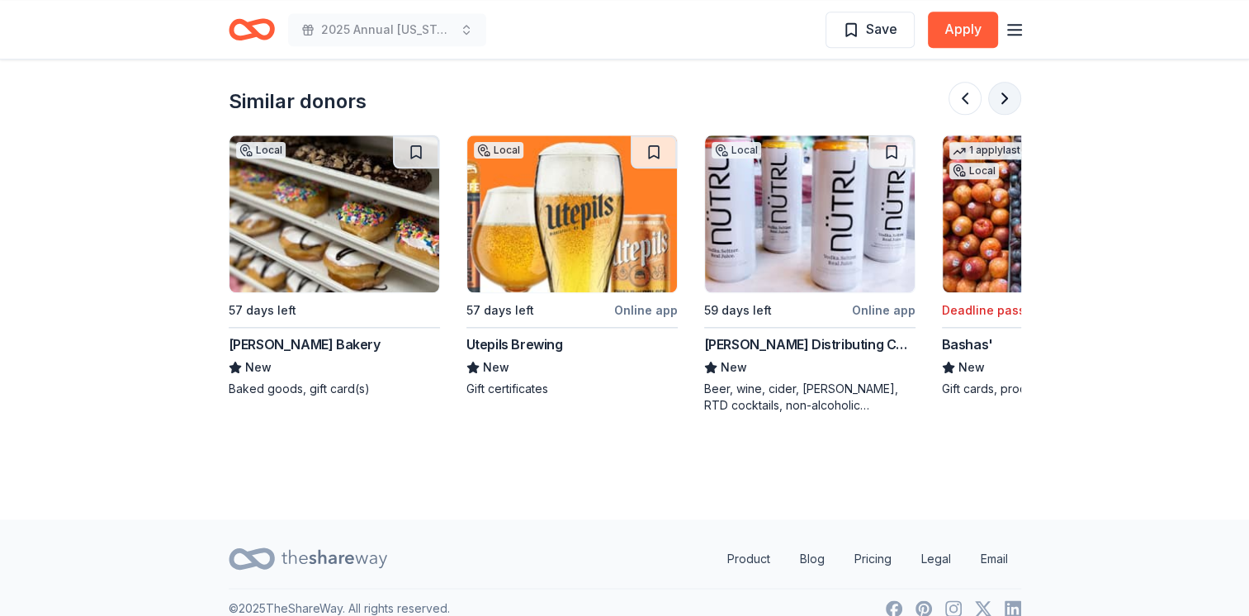
click at [1008, 82] on button at bounding box center [1004, 98] width 33 height 33
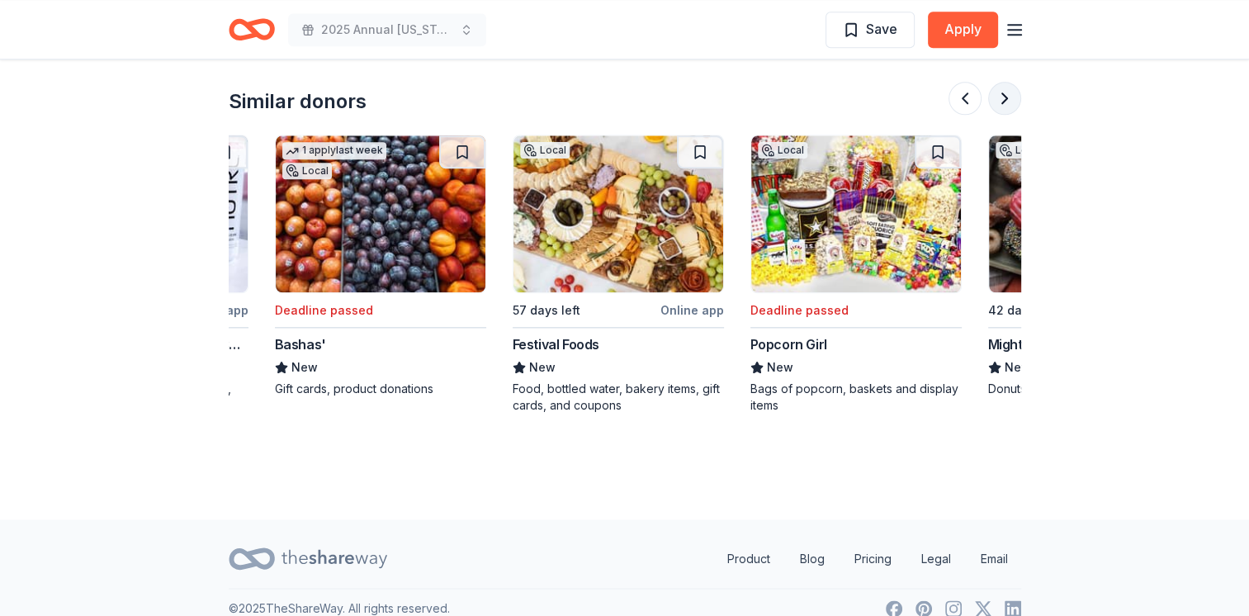
scroll to position [0, 1426]
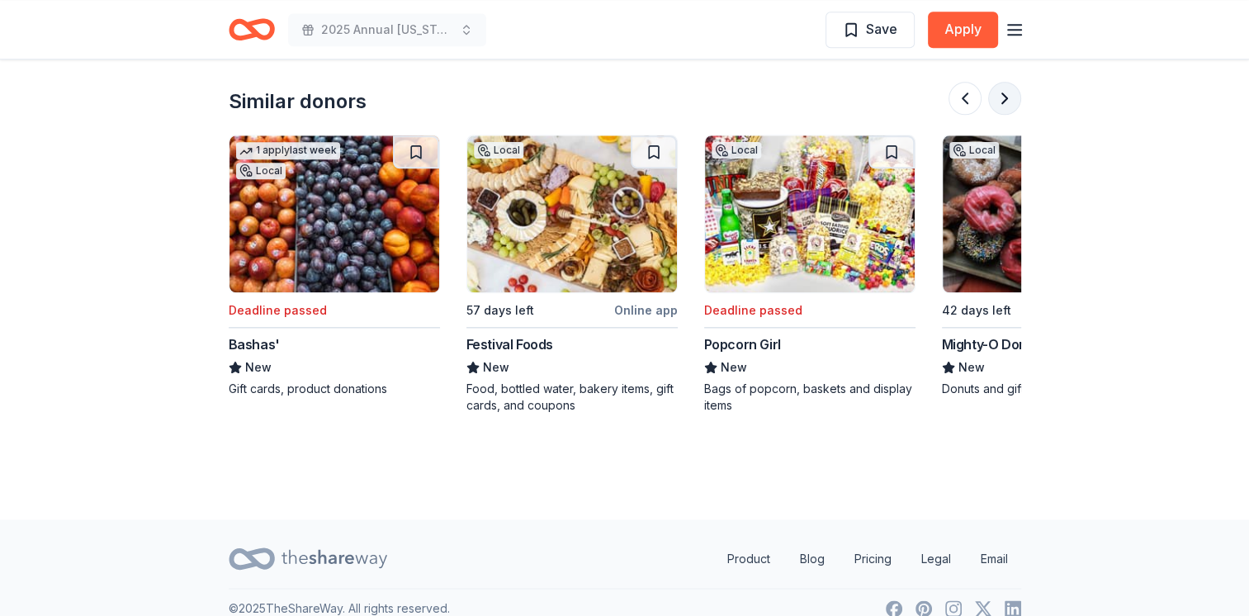
click at [1000, 82] on button at bounding box center [1004, 98] width 33 height 33
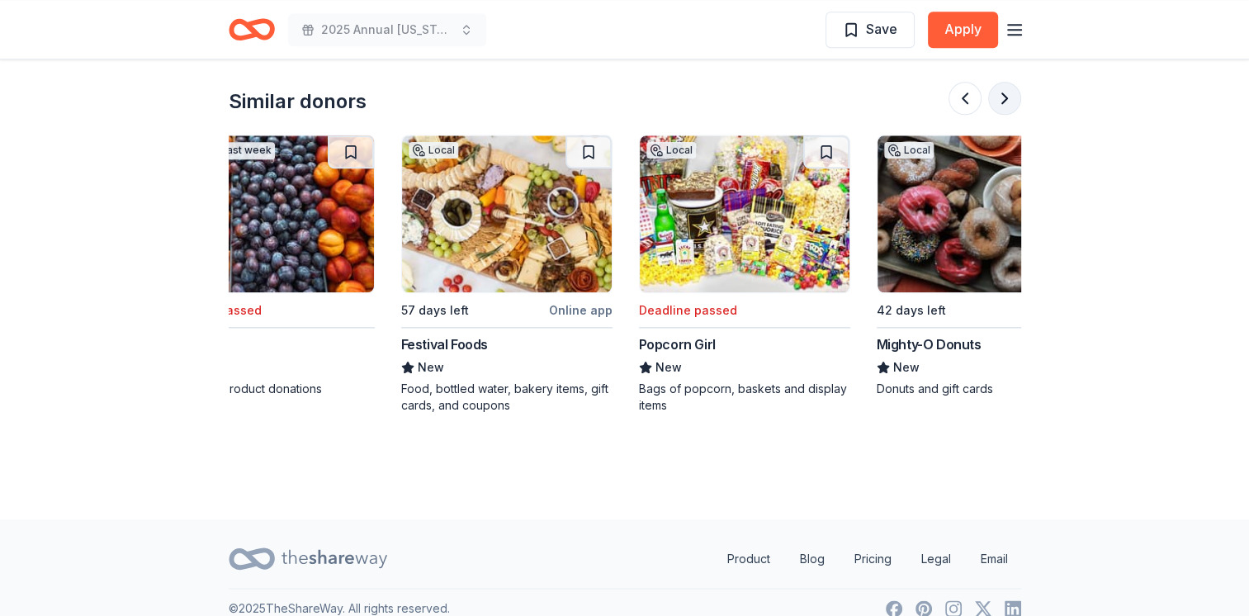
scroll to position [0, 1558]
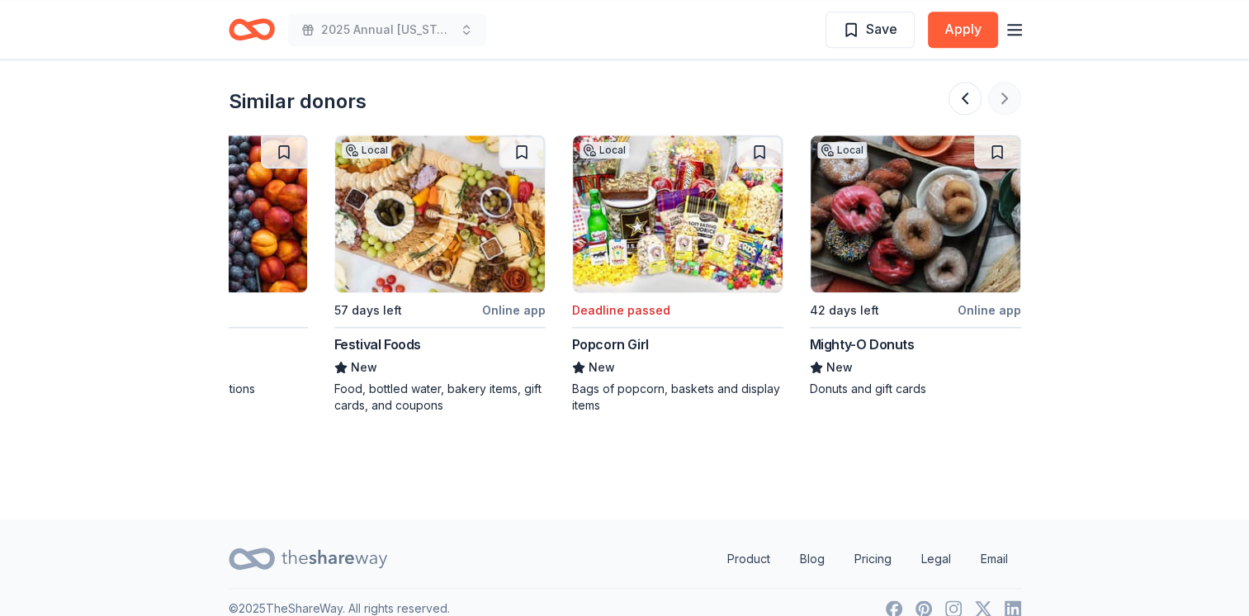
click at [1000, 82] on div at bounding box center [984, 98] width 73 height 33
click at [626, 147] on img at bounding box center [678, 213] width 210 height 157
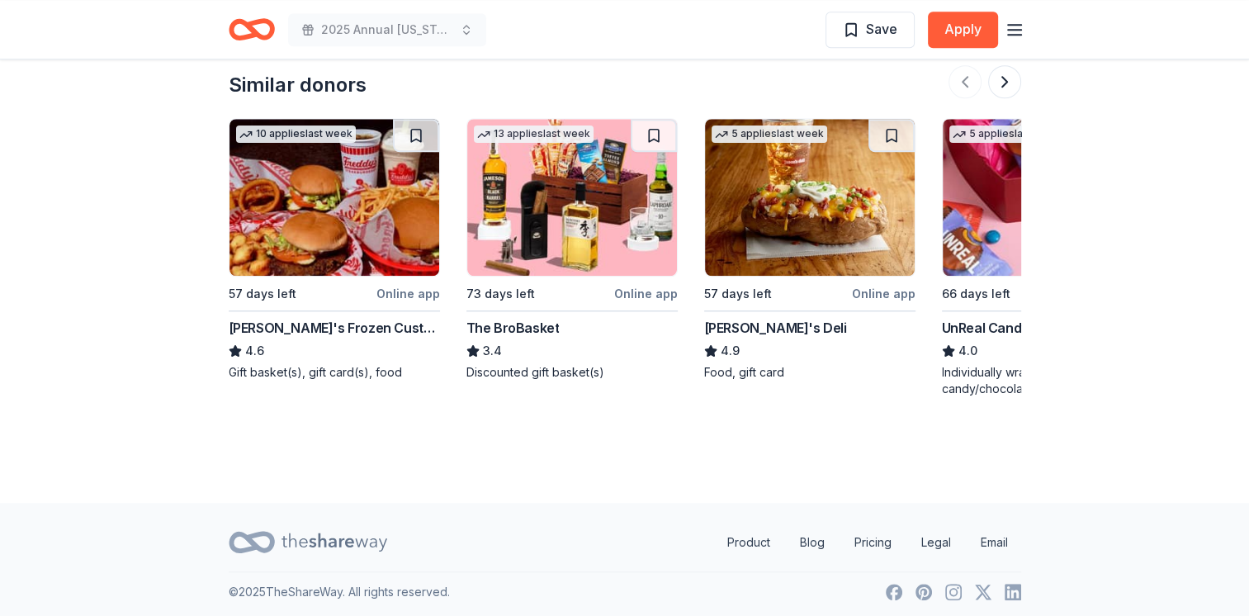
scroll to position [1577, 0]
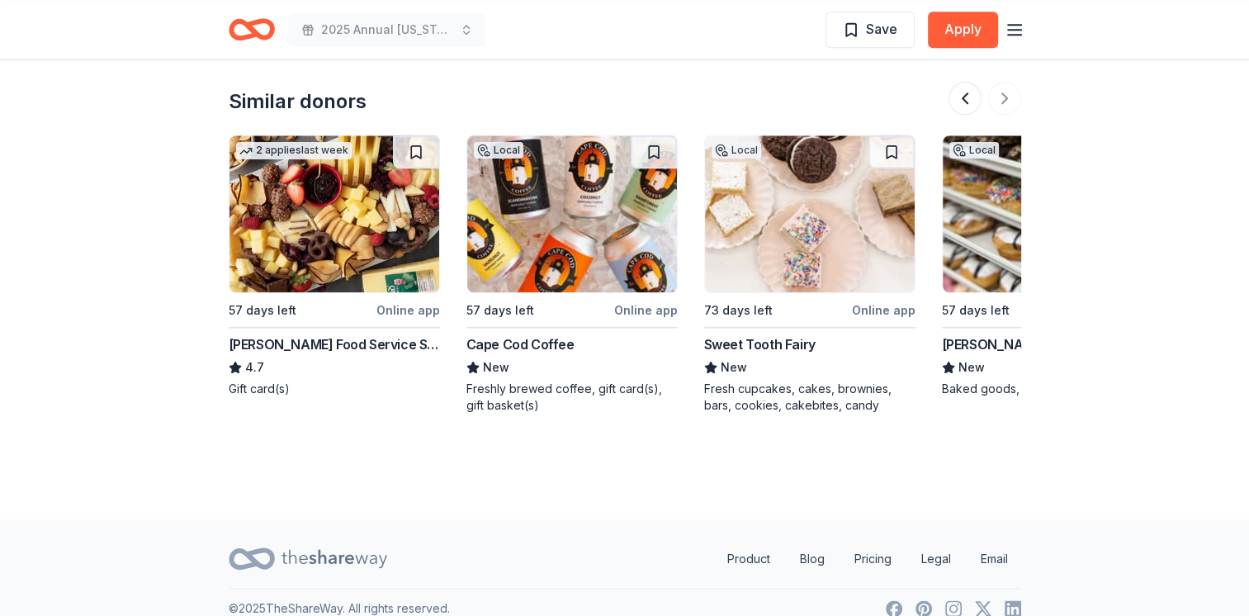
scroll to position [0, 1558]
